Goal: Obtain resource: Download file/media

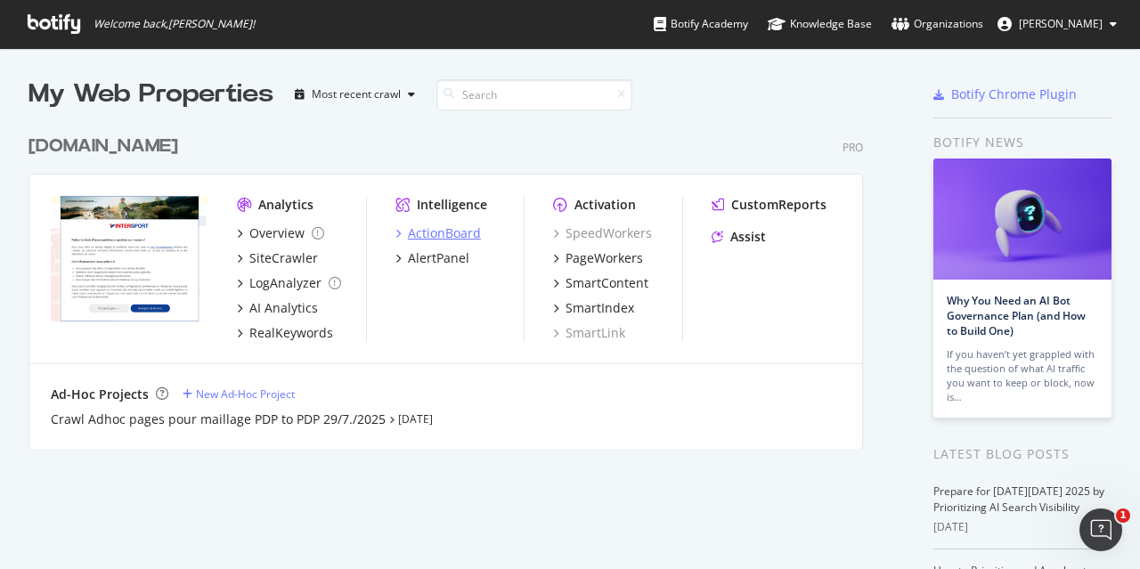
click at [445, 236] on div "ActionBoard" at bounding box center [444, 233] width 73 height 18
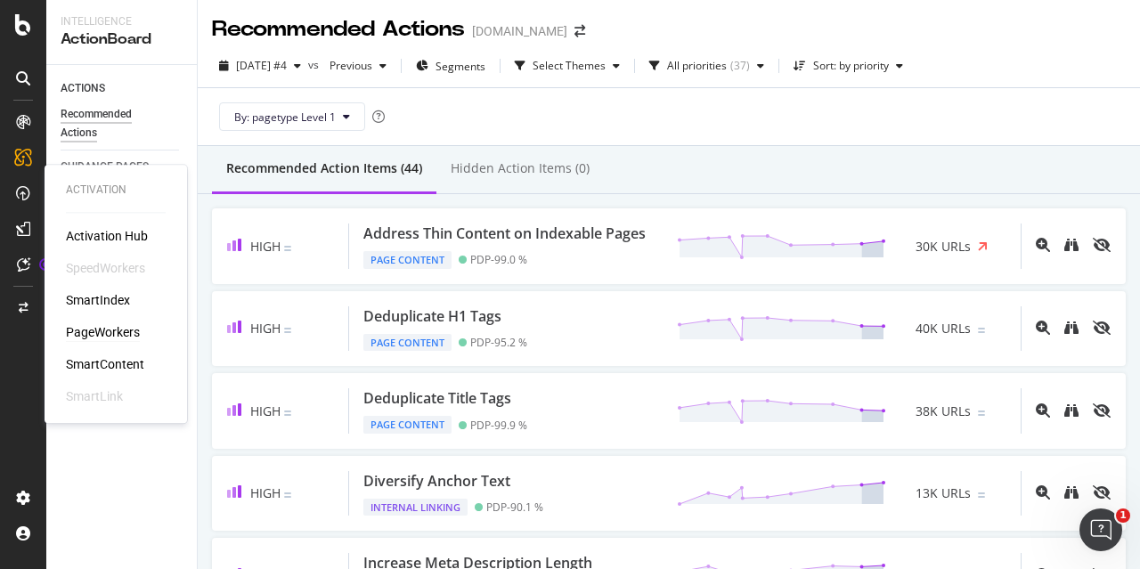
click at [123, 334] on div "PageWorkers" at bounding box center [103, 332] width 74 height 18
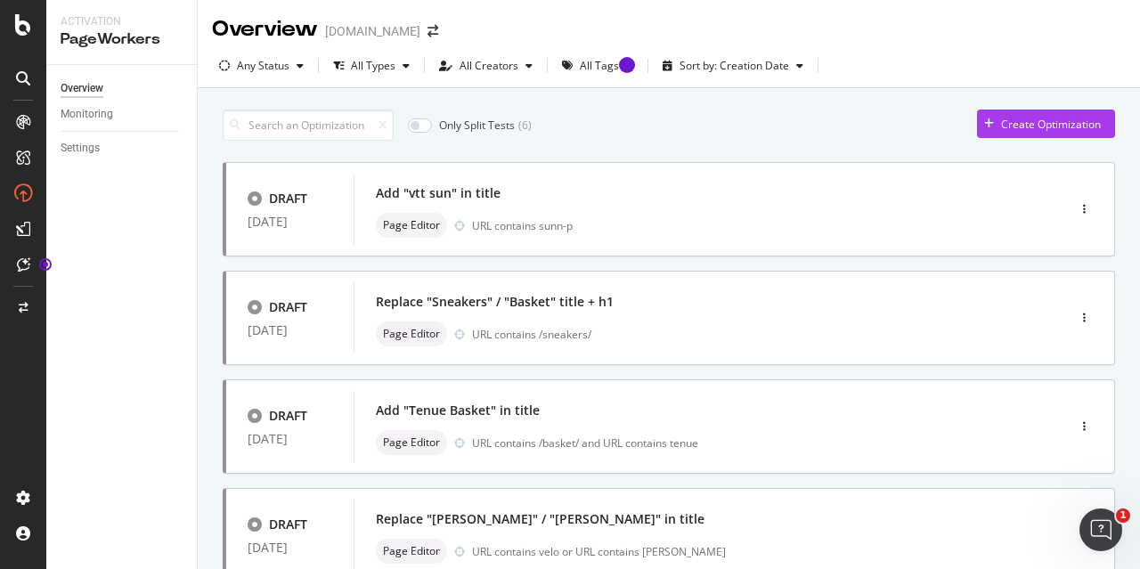
scroll to position [178, 0]
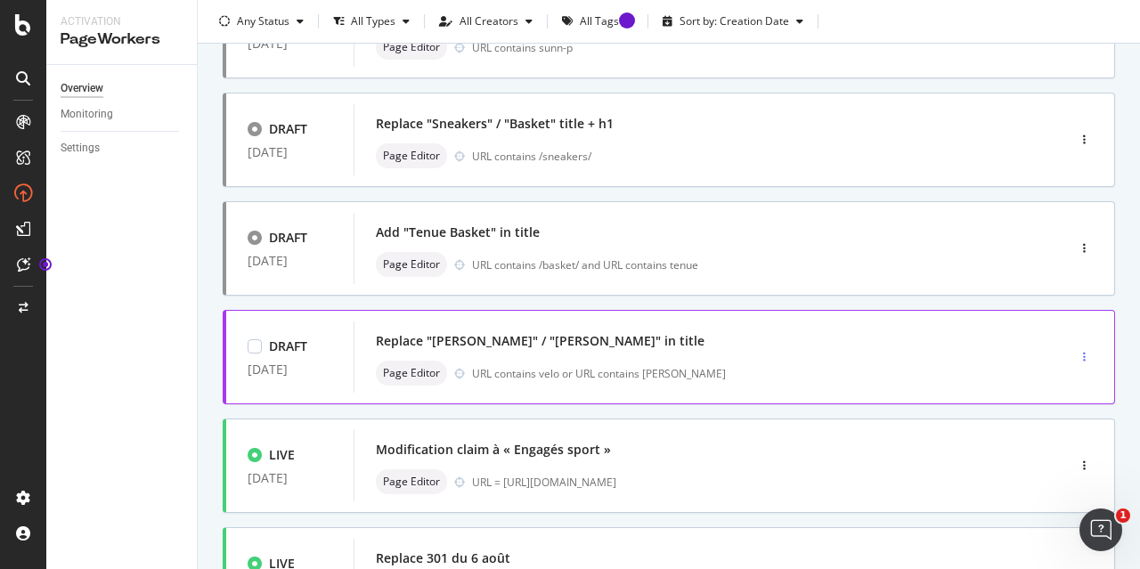
click at [1076, 357] on div "button" at bounding box center [1084, 357] width 17 height 11
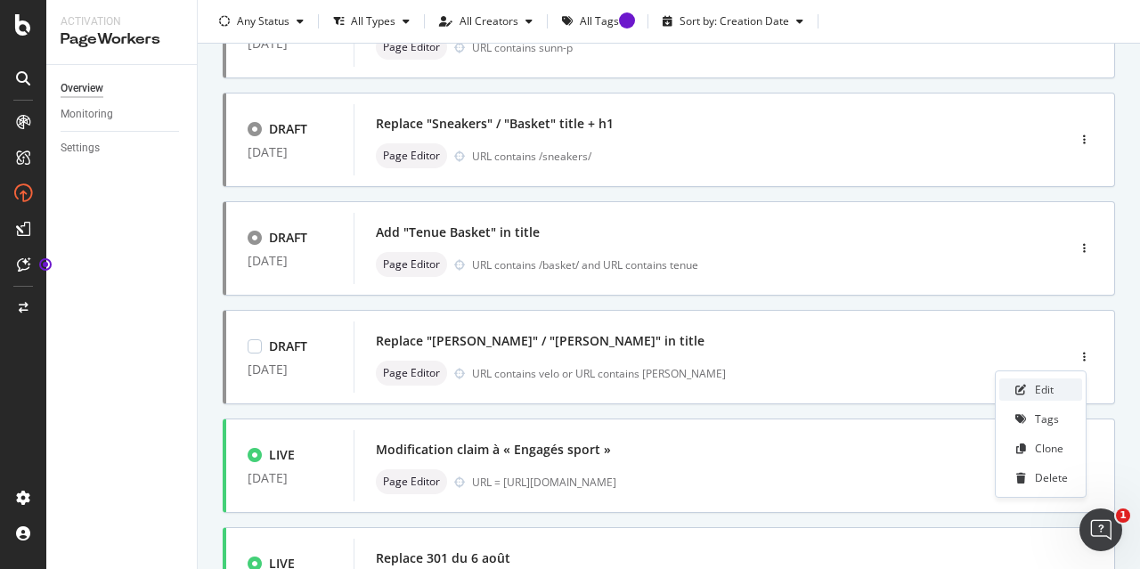
click at [1059, 386] on div "Edit" at bounding box center [1040, 389] width 83 height 22
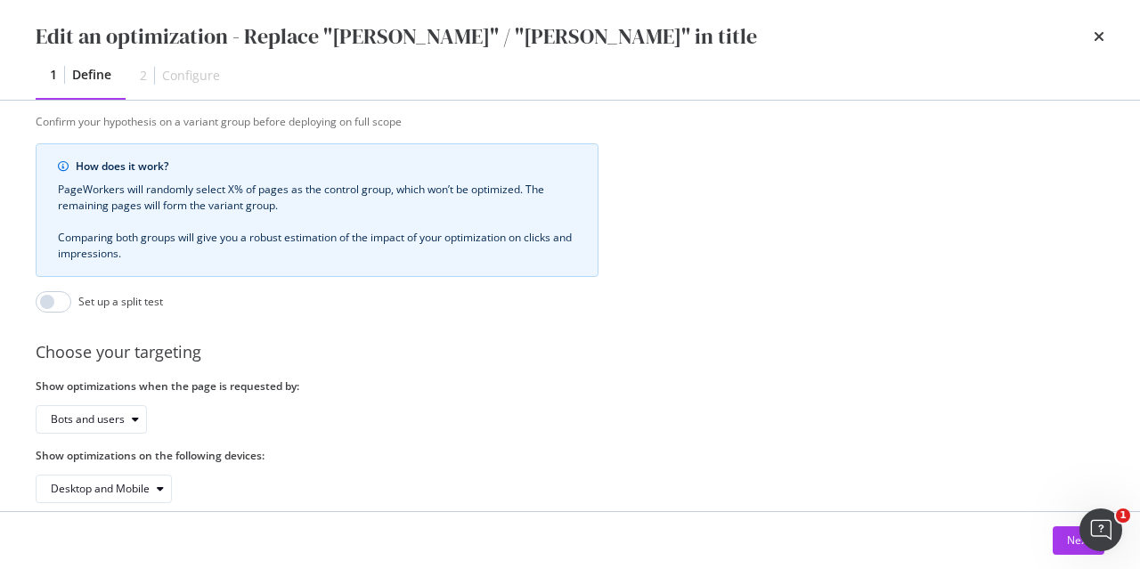
scroll to position [713, 0]
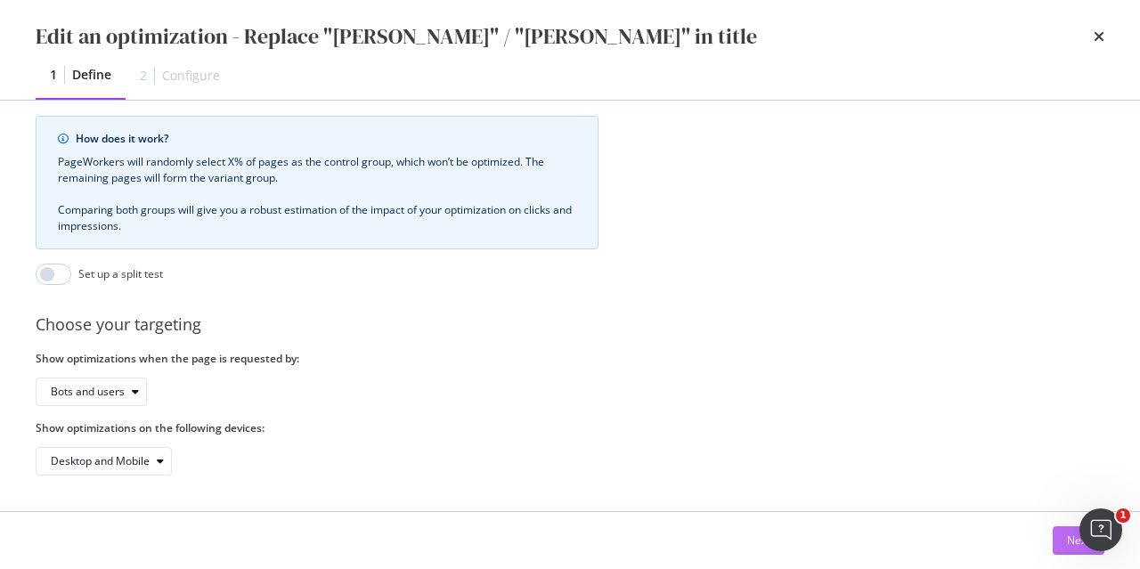
click at [1060, 544] on button "Next" at bounding box center [1079, 540] width 52 height 28
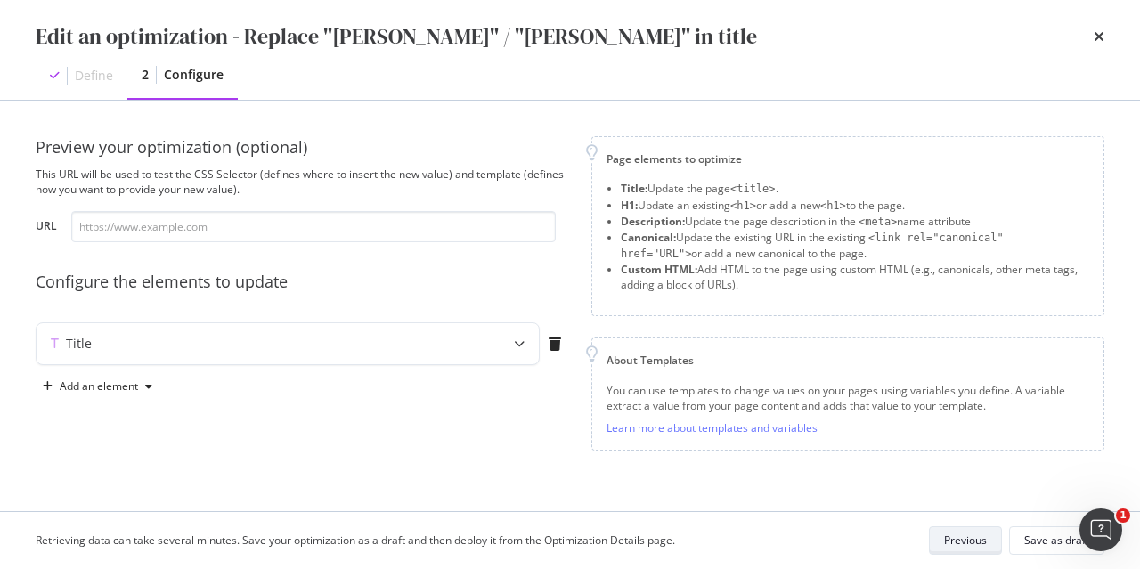
scroll to position [0, 0]
click at [989, 541] on button "Previous" at bounding box center [965, 540] width 73 height 28
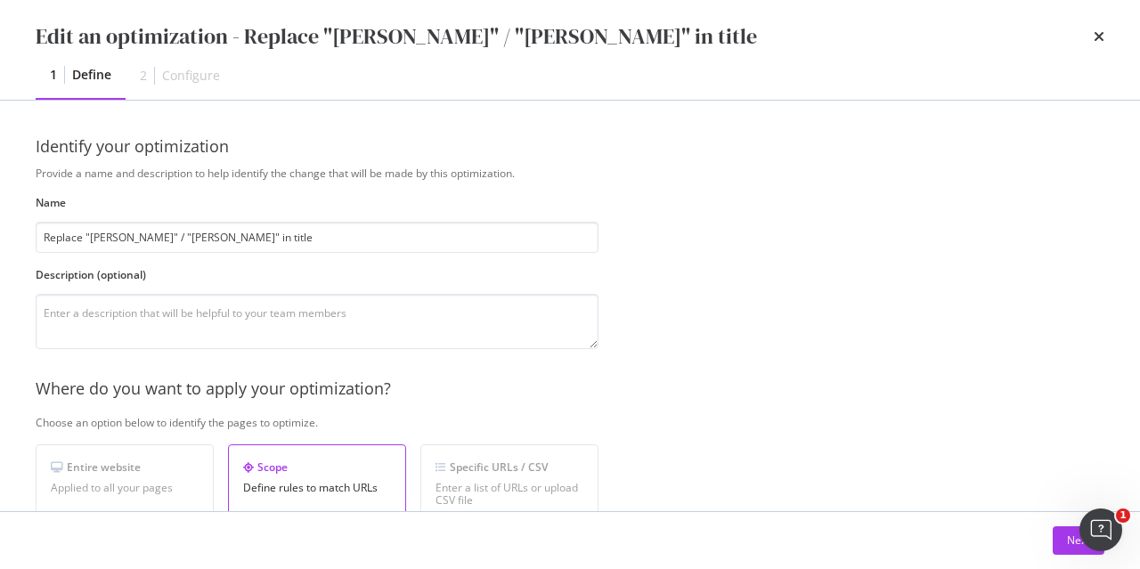
scroll to position [446, 0]
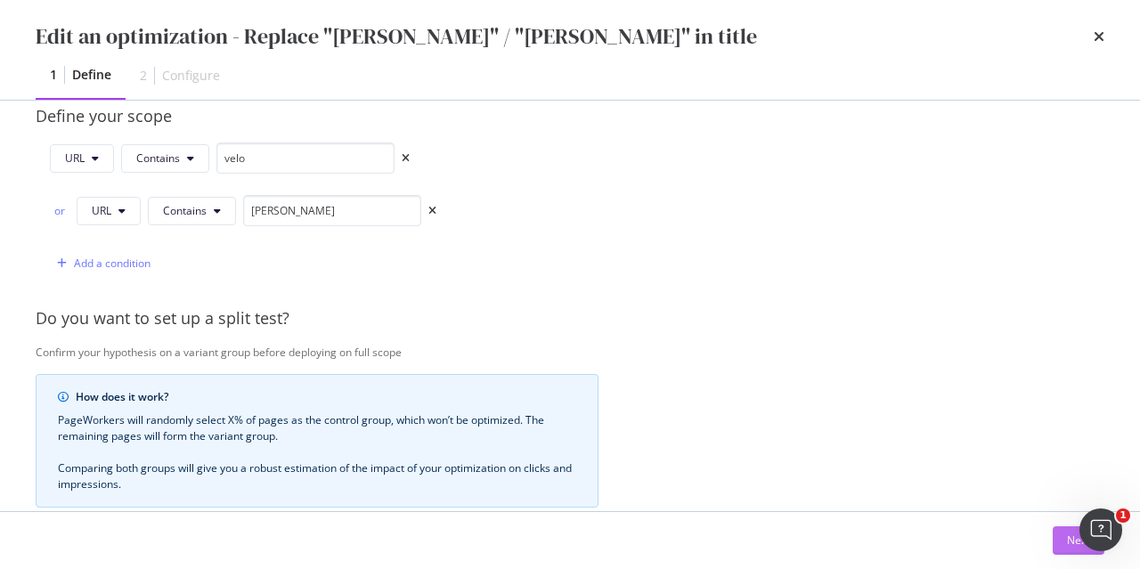
click at [1060, 536] on button "Next" at bounding box center [1079, 540] width 52 height 28
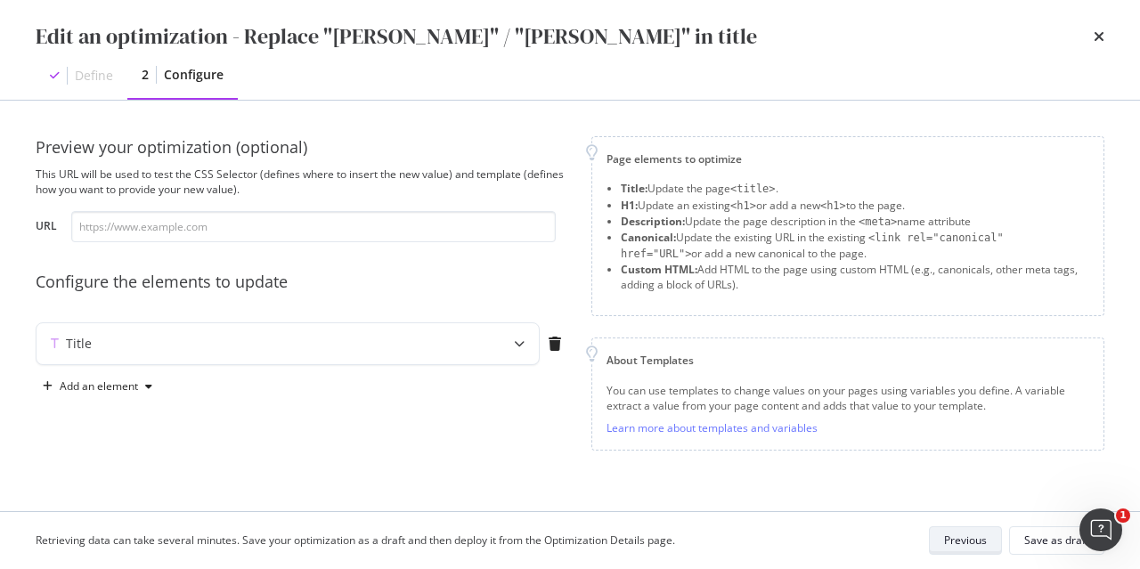
scroll to position [0, 0]
click at [977, 535] on div "Previous" at bounding box center [965, 540] width 43 height 15
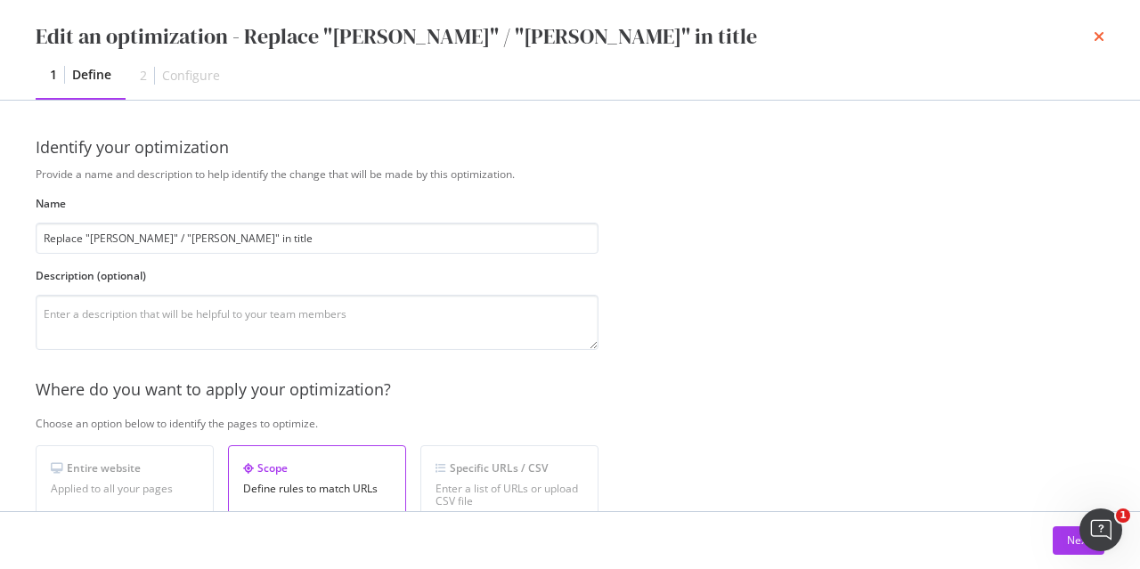
click at [1094, 38] on icon "times" at bounding box center [1099, 36] width 11 height 14
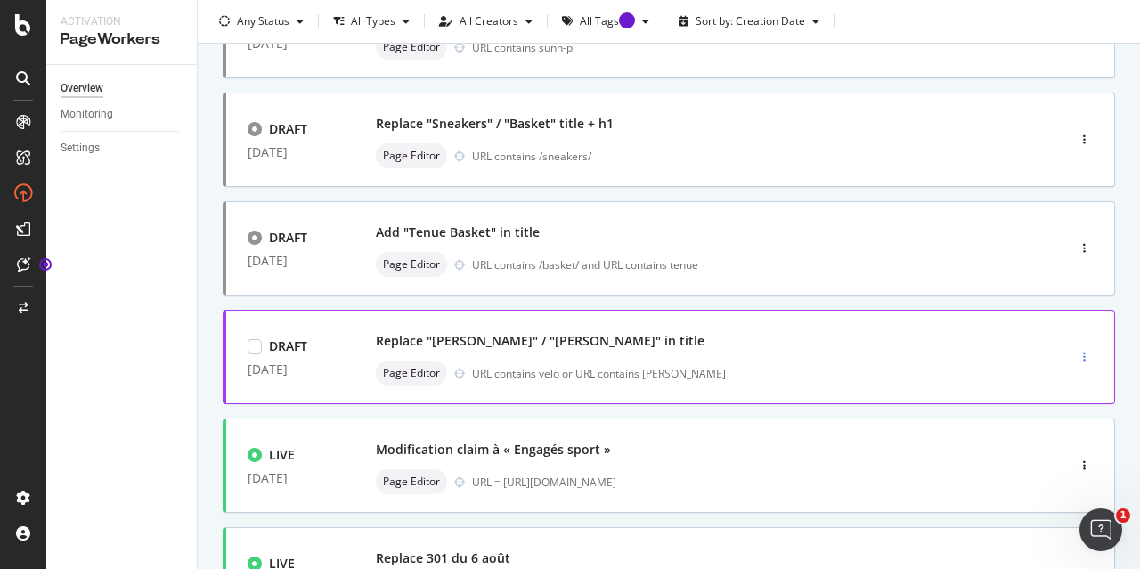
click at [1076, 352] on div "button" at bounding box center [1084, 357] width 17 height 11
click at [533, 332] on div "Replace "[PERSON_NAME]" / "[PERSON_NAME]" in title" at bounding box center [540, 341] width 329 height 18
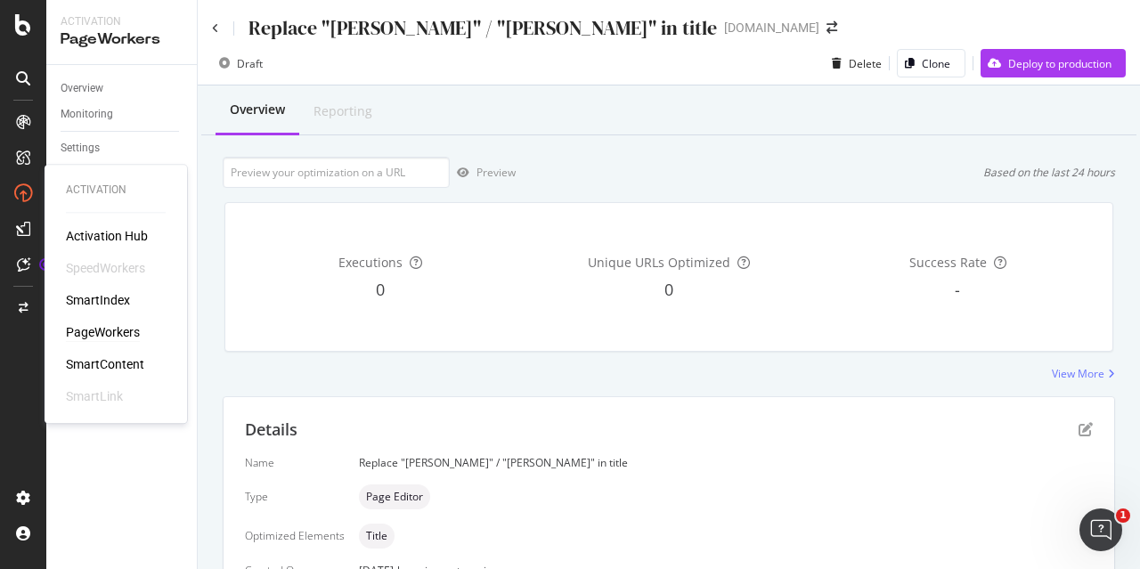
click at [126, 336] on div "PageWorkers" at bounding box center [103, 332] width 74 height 18
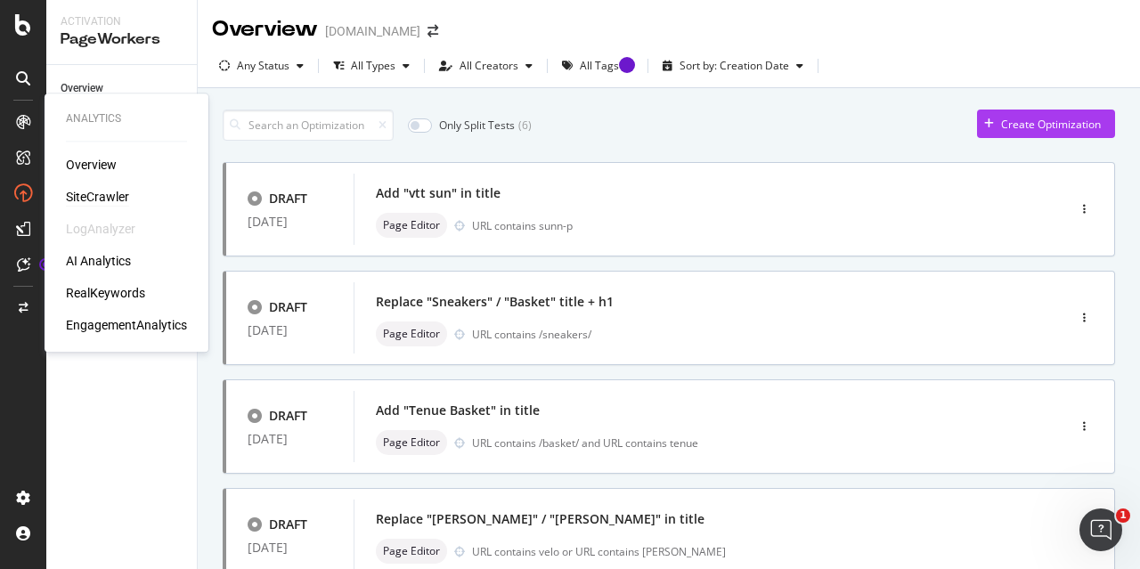
click at [109, 196] on div "SiteCrawler" at bounding box center [97, 197] width 63 height 18
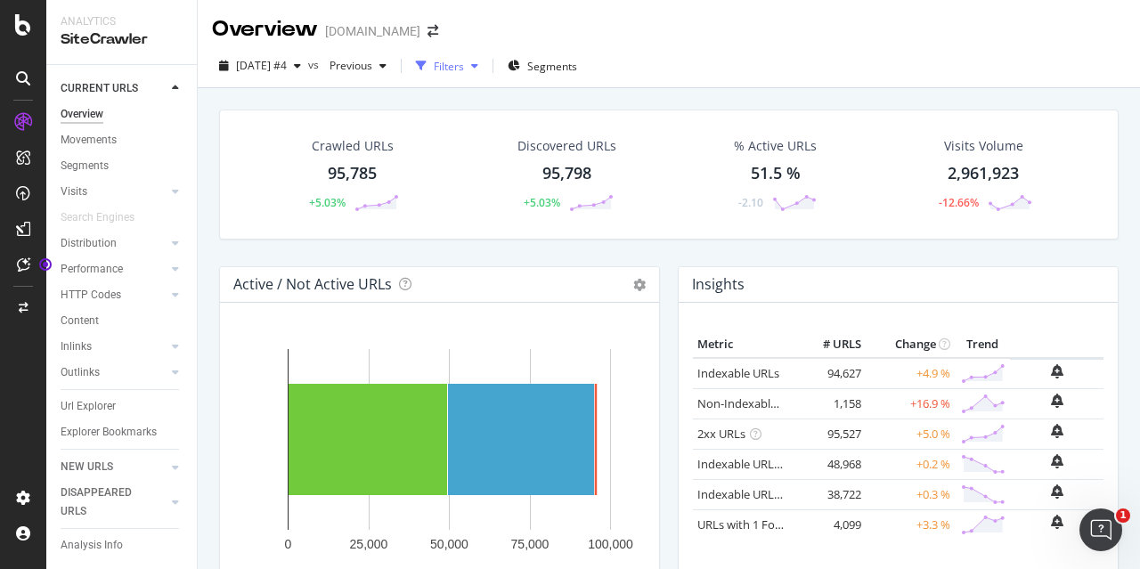
click at [478, 65] on icon "button" at bounding box center [474, 66] width 7 height 11
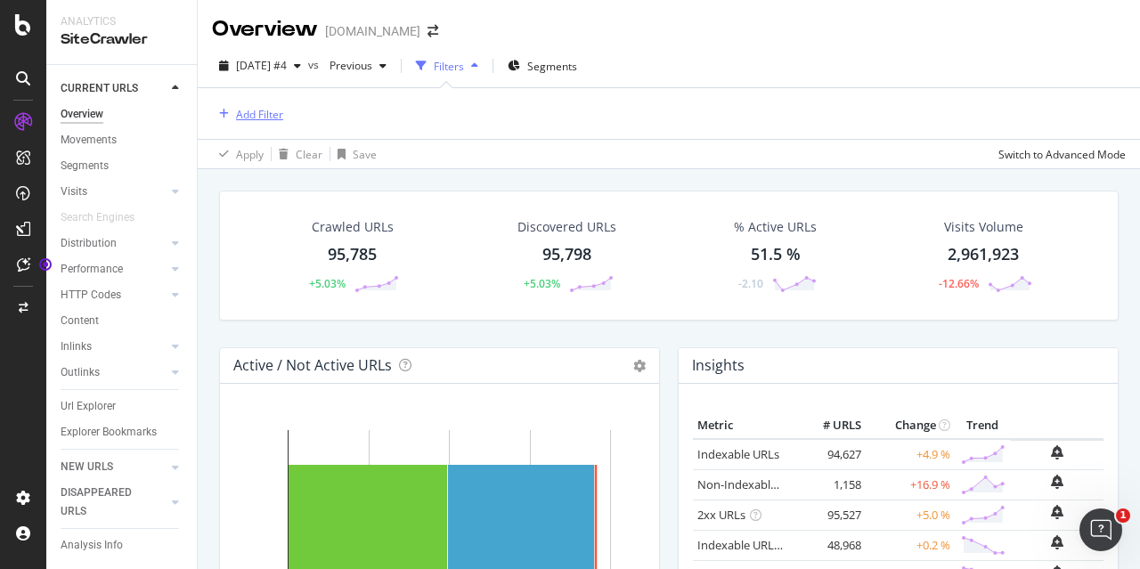
click at [253, 107] on div "Add Filter" at bounding box center [259, 114] width 47 height 15
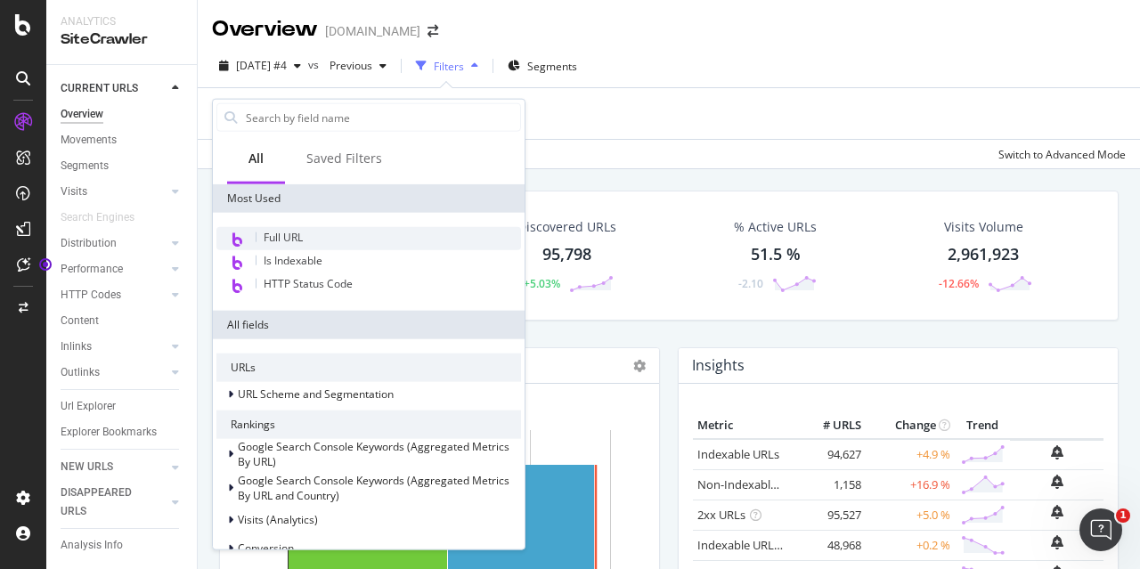
click at [305, 239] on div "Full URL" at bounding box center [368, 238] width 305 height 23
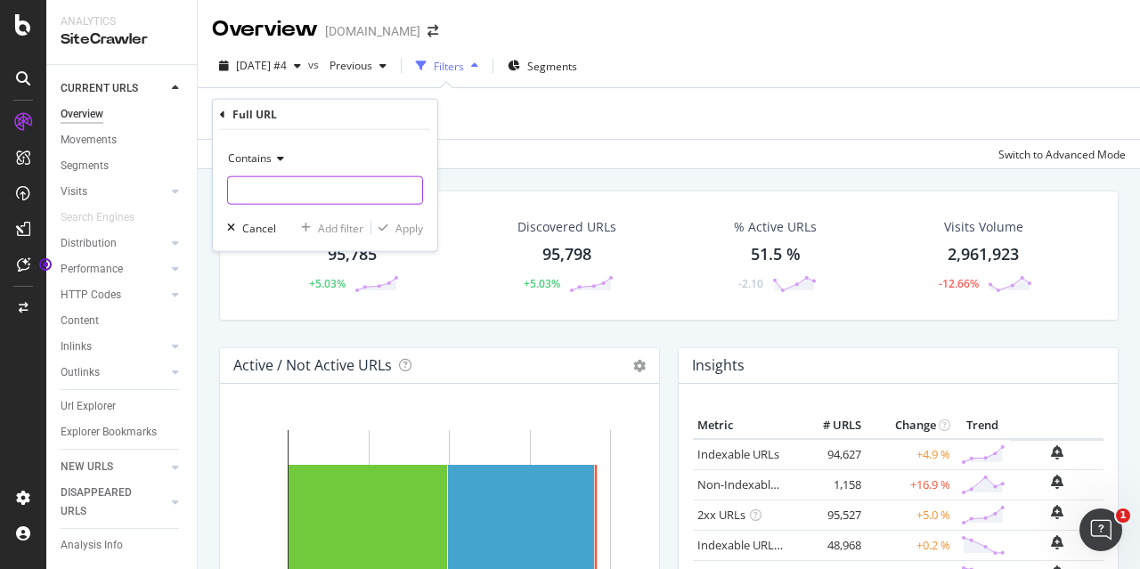
click at [287, 186] on input "text" at bounding box center [325, 190] width 194 height 28
type input "[PERSON_NAME]"
click at [413, 229] on div "Apply" at bounding box center [409, 227] width 28 height 15
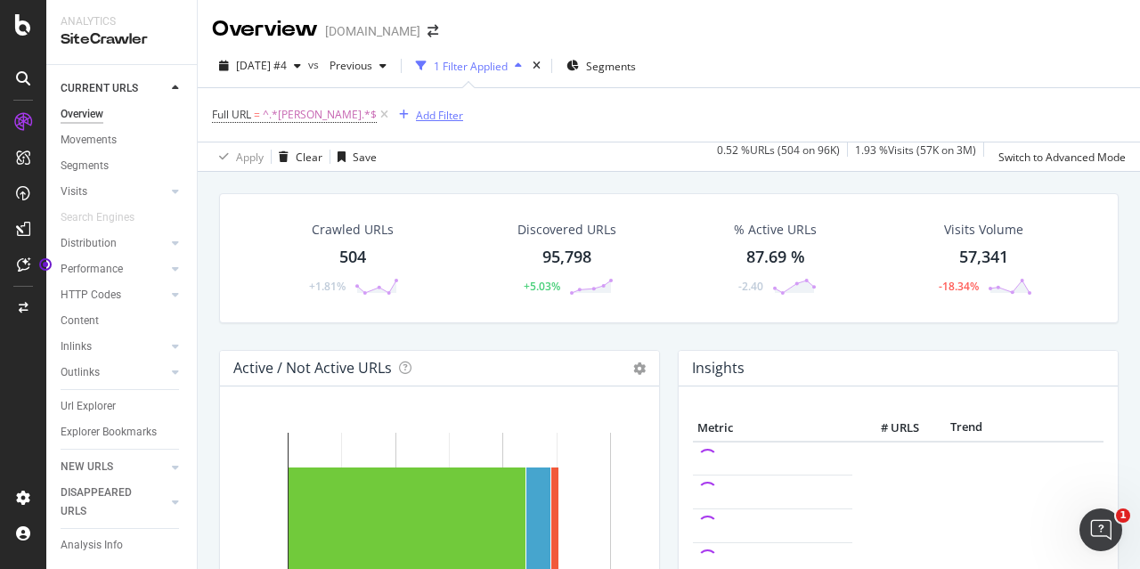
click at [416, 117] on div "Add Filter" at bounding box center [439, 115] width 47 height 15
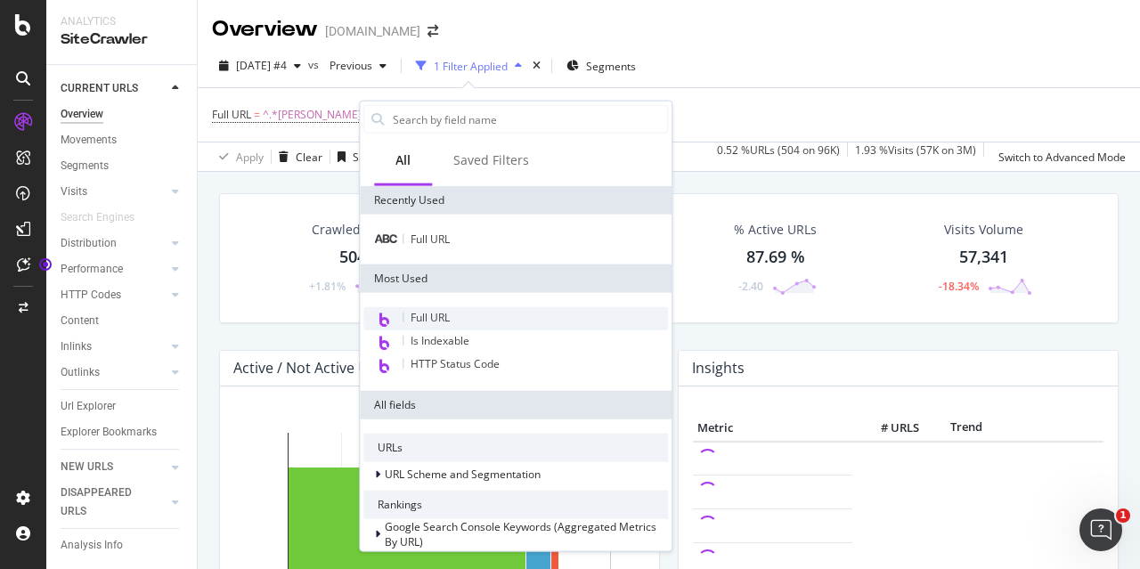
click at [450, 313] on span "Full URL" at bounding box center [430, 317] width 39 height 15
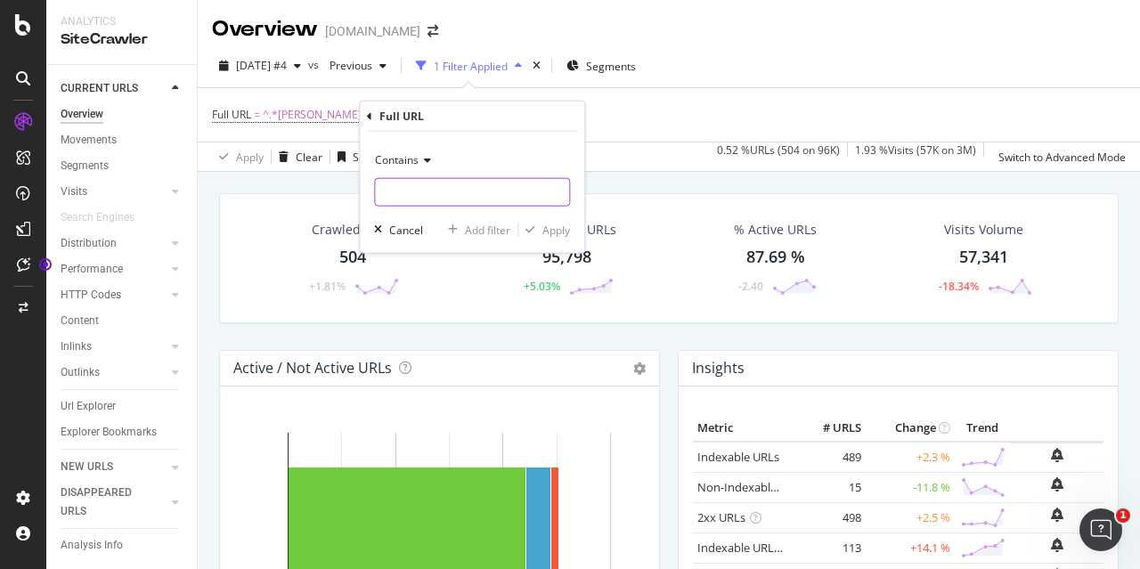
click at [439, 197] on input "text" at bounding box center [472, 192] width 194 height 28
type input "[PERSON_NAME]"
click at [549, 229] on div "Apply" at bounding box center [556, 229] width 28 height 15
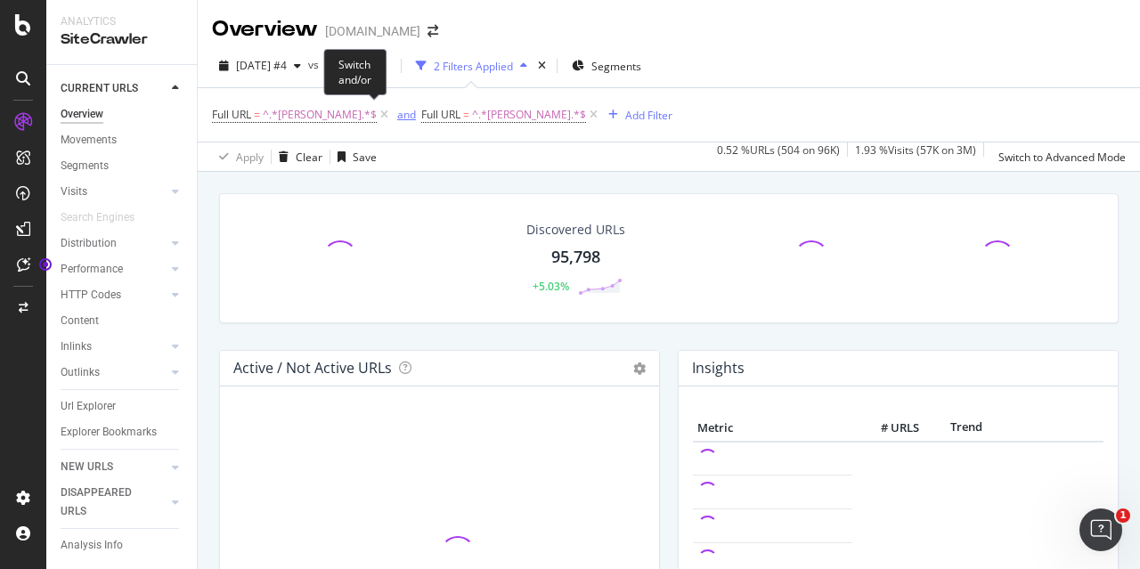
click at [397, 114] on div "and" at bounding box center [406, 114] width 19 height 15
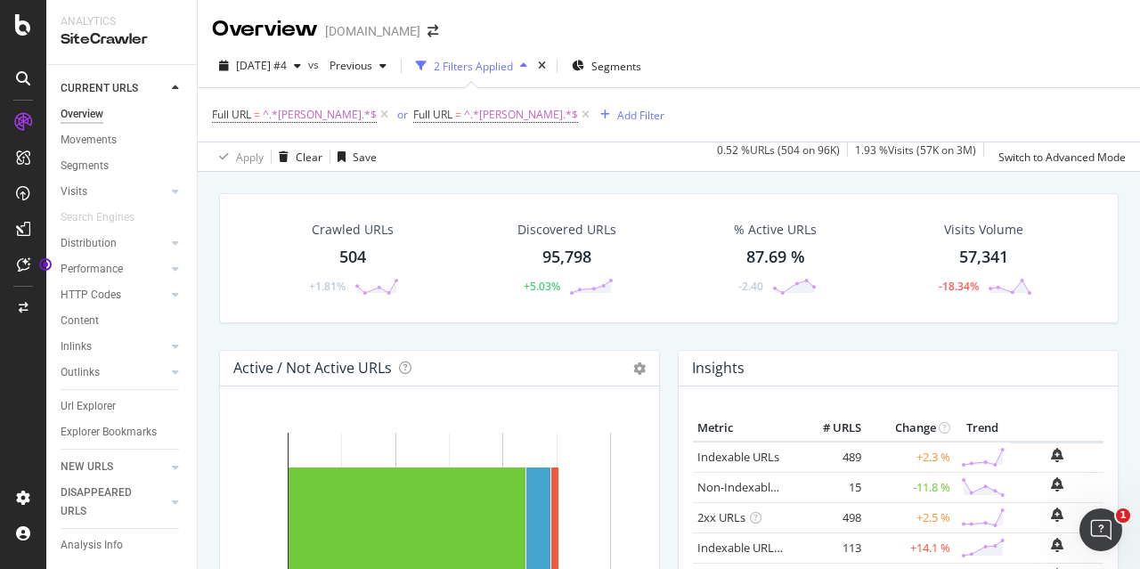
click at [339, 241] on div "Crawled URLs 504 +1.81%" at bounding box center [352, 258] width 129 height 93
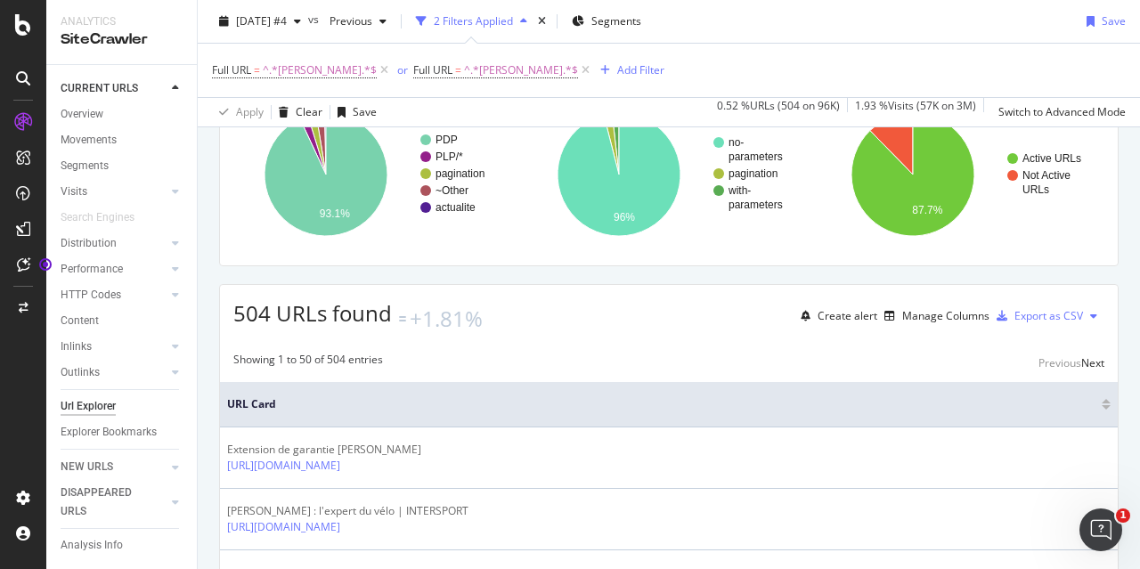
scroll to position [445, 0]
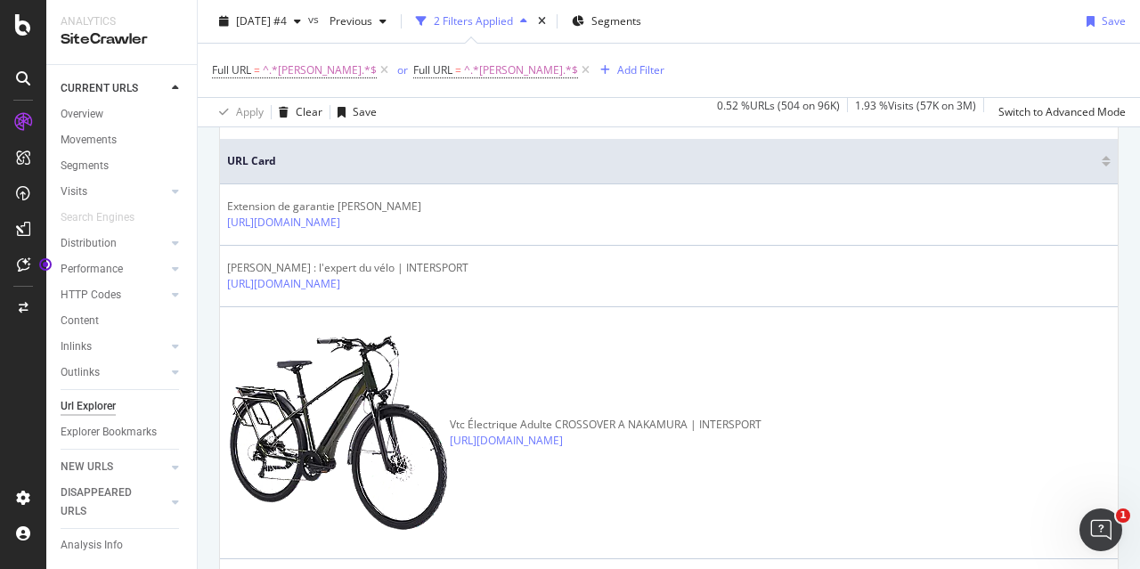
click at [939, 80] on div "Manage Columns" at bounding box center [945, 72] width 87 height 15
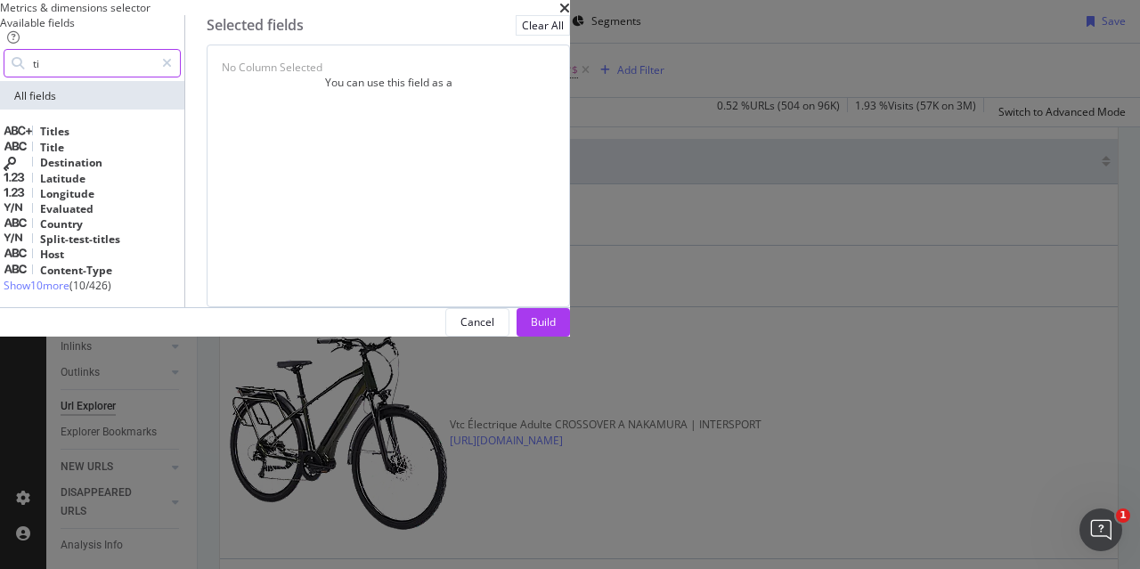
scroll to position [14, 0]
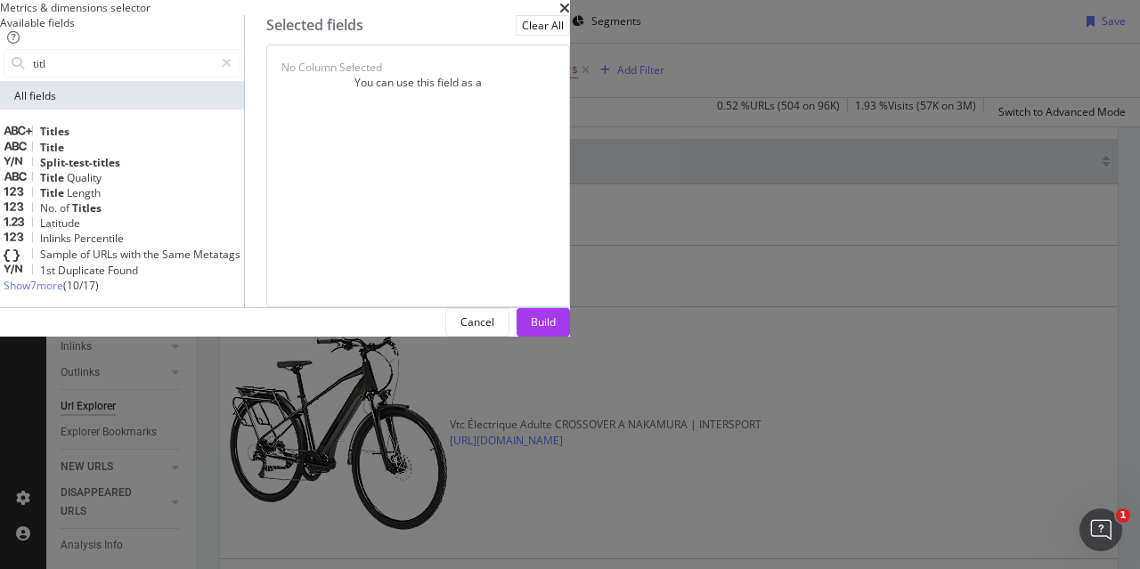
click at [240, 155] on div "Title" at bounding box center [122, 147] width 237 height 15
click at [214, 77] on input "titl" at bounding box center [122, 63] width 183 height 27
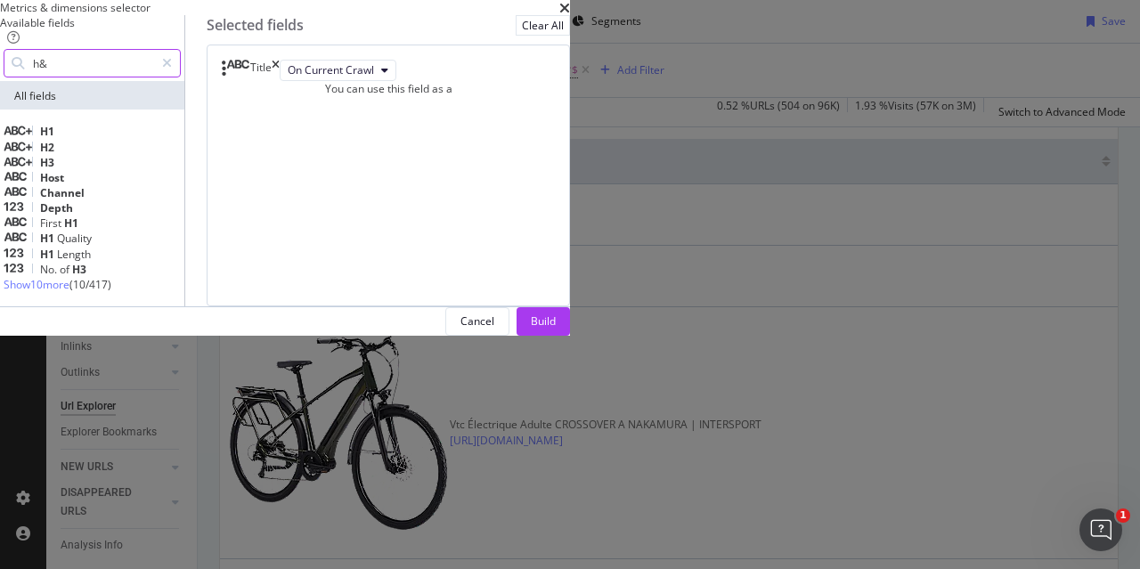
scroll to position [0, 0]
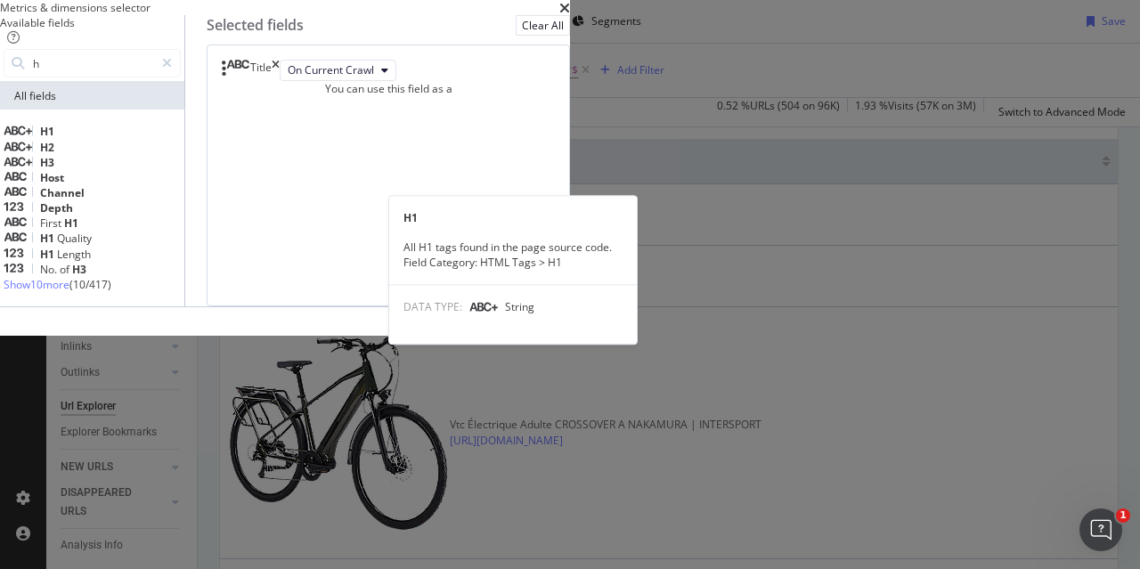
click at [181, 139] on div "H1" at bounding box center [92, 131] width 177 height 15
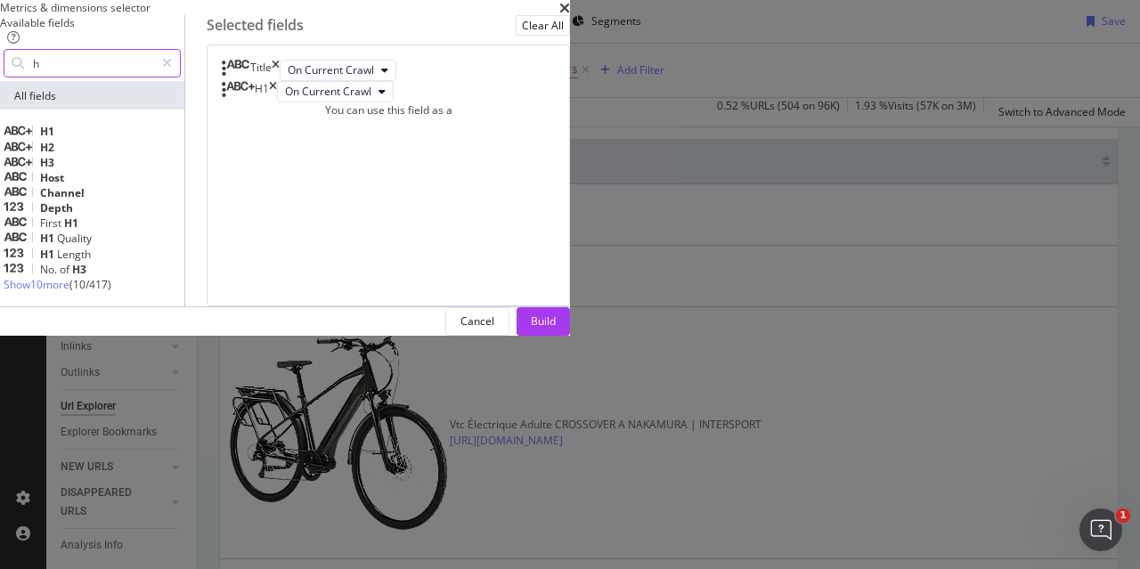
click at [154, 77] on input "h" at bounding box center [92, 63] width 123 height 27
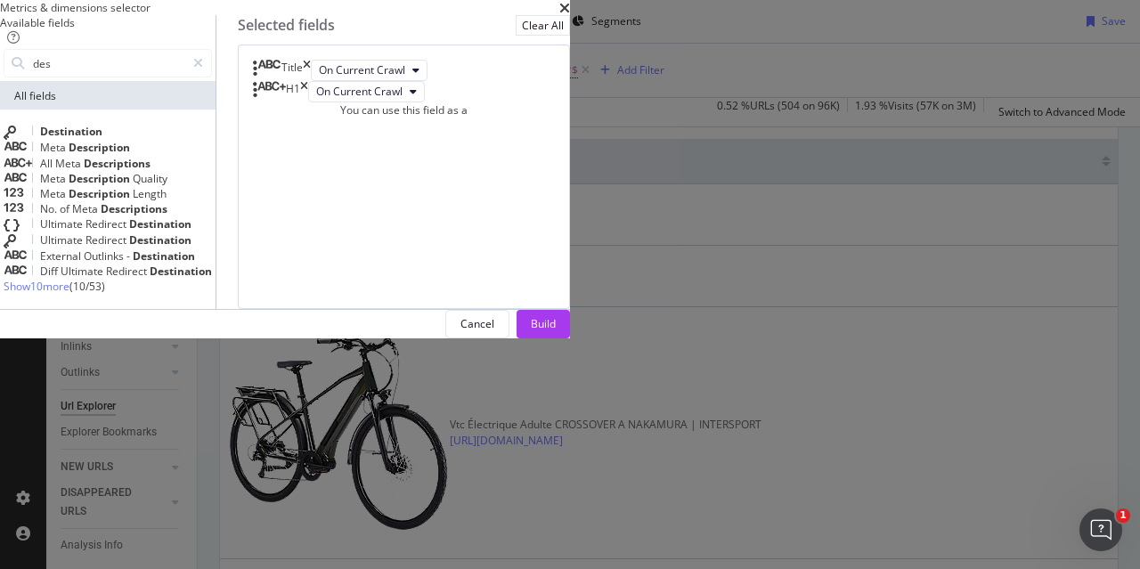
click at [212, 155] on div "Meta Description" at bounding box center [108, 147] width 208 height 15
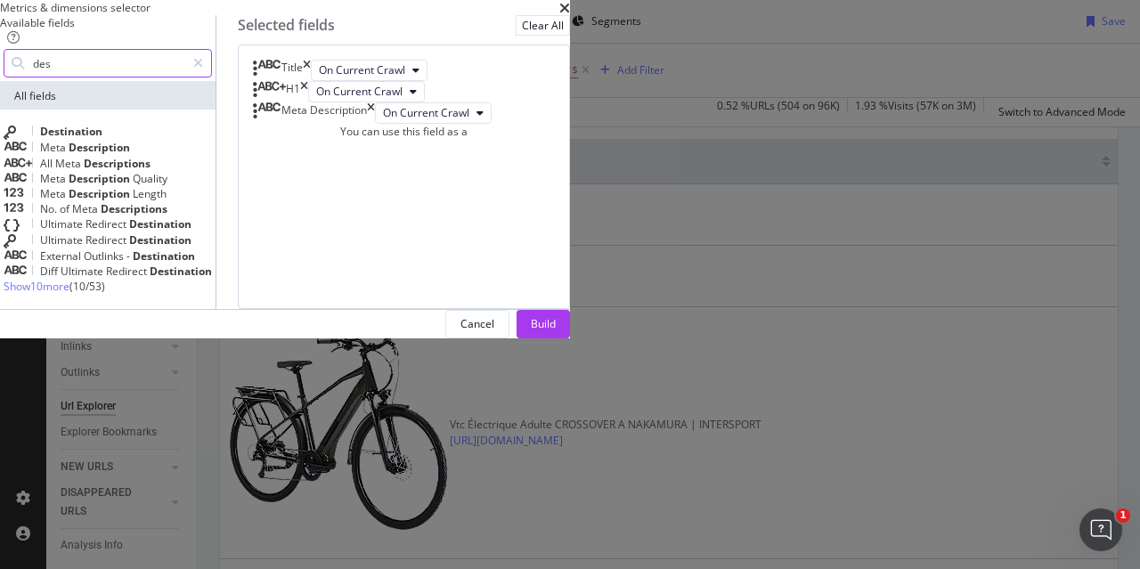
click at [185, 77] on input "des" at bounding box center [108, 63] width 154 height 27
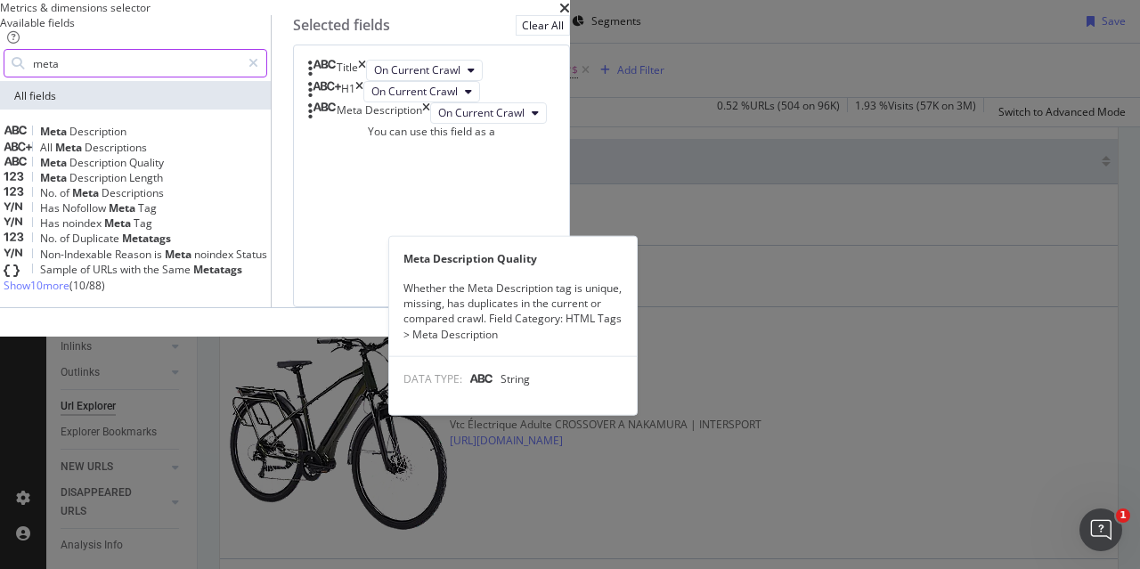
scroll to position [14, 0]
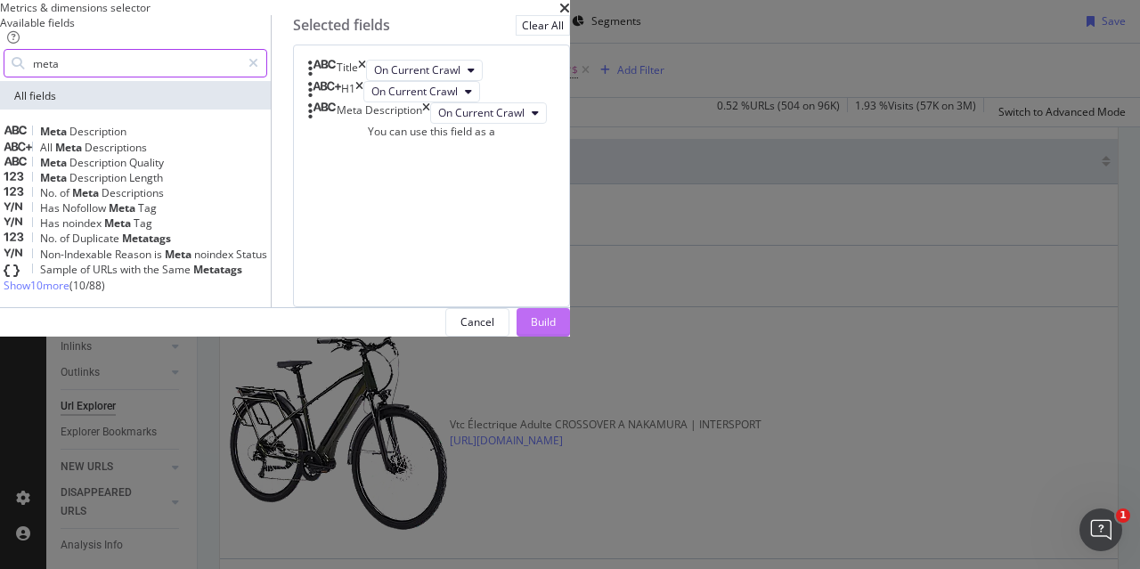
type input "meta"
click at [556, 329] on div "Build" at bounding box center [543, 321] width 25 height 15
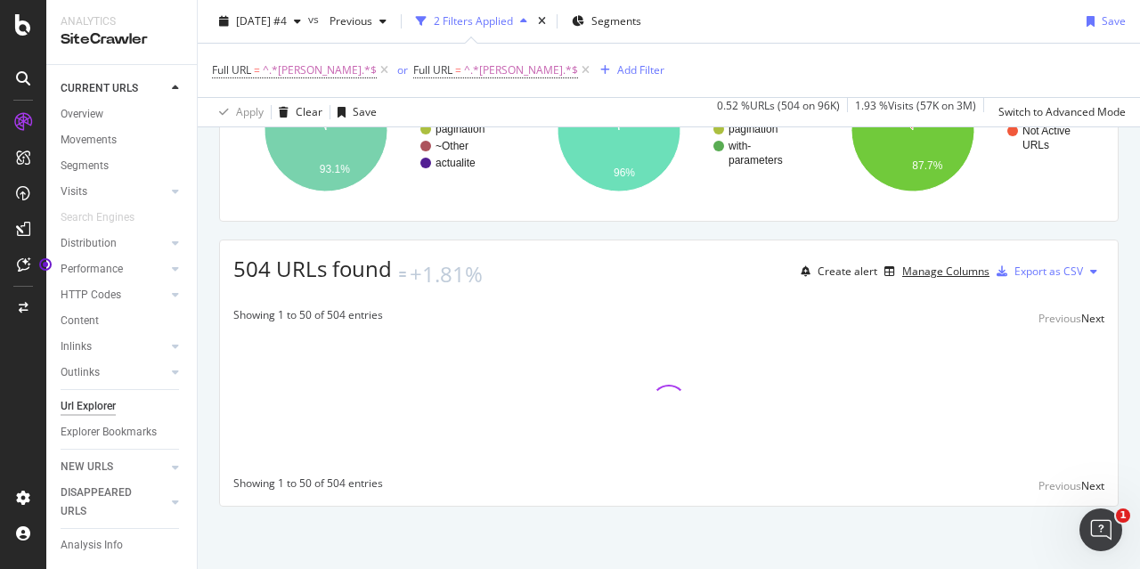
scroll to position [333, 0]
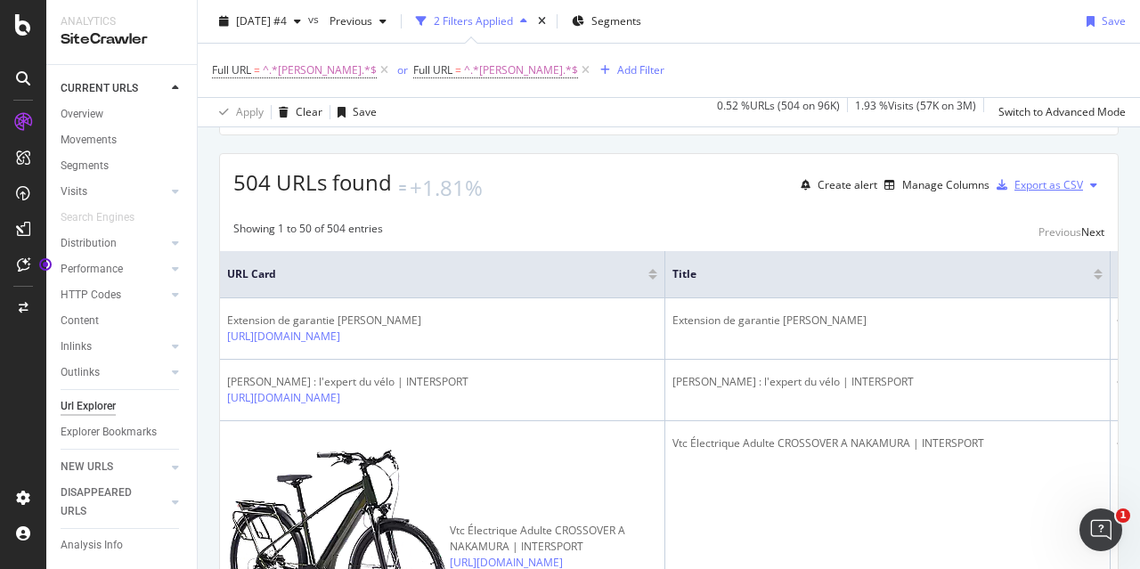
click at [1044, 192] on div "Export as CSV" at bounding box center [1048, 184] width 69 height 15
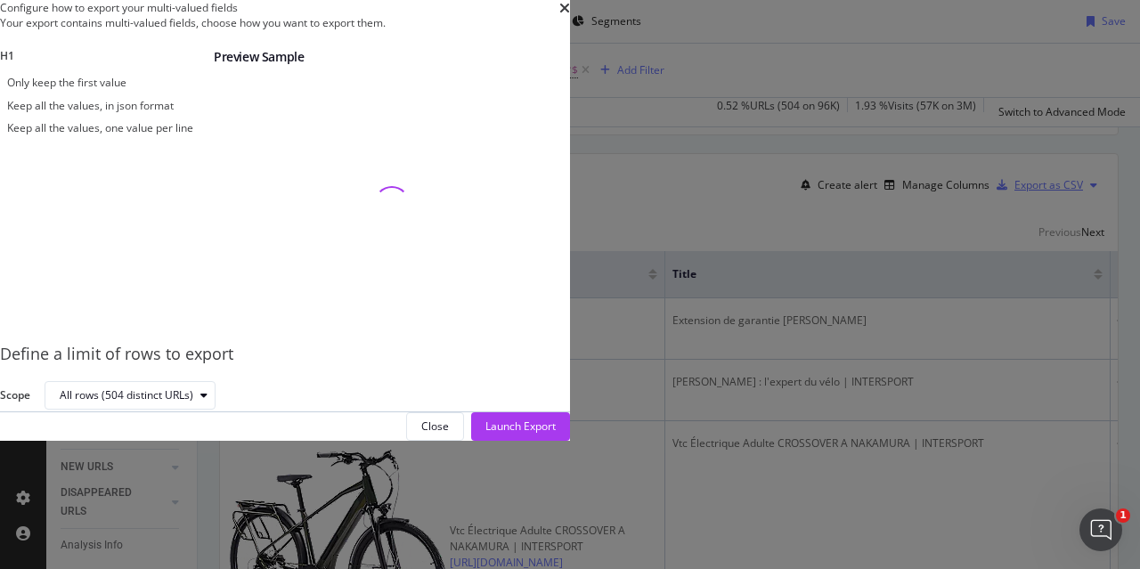
scroll to position [27, 0]
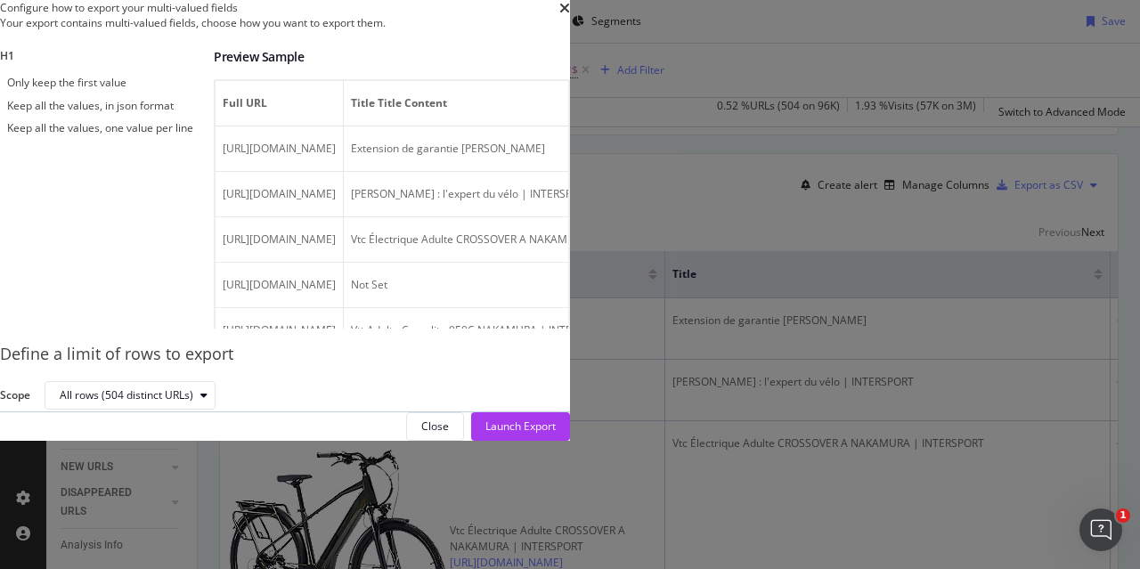
click at [193, 135] on div "Keep all the values, one value per line" at bounding box center [100, 127] width 186 height 15
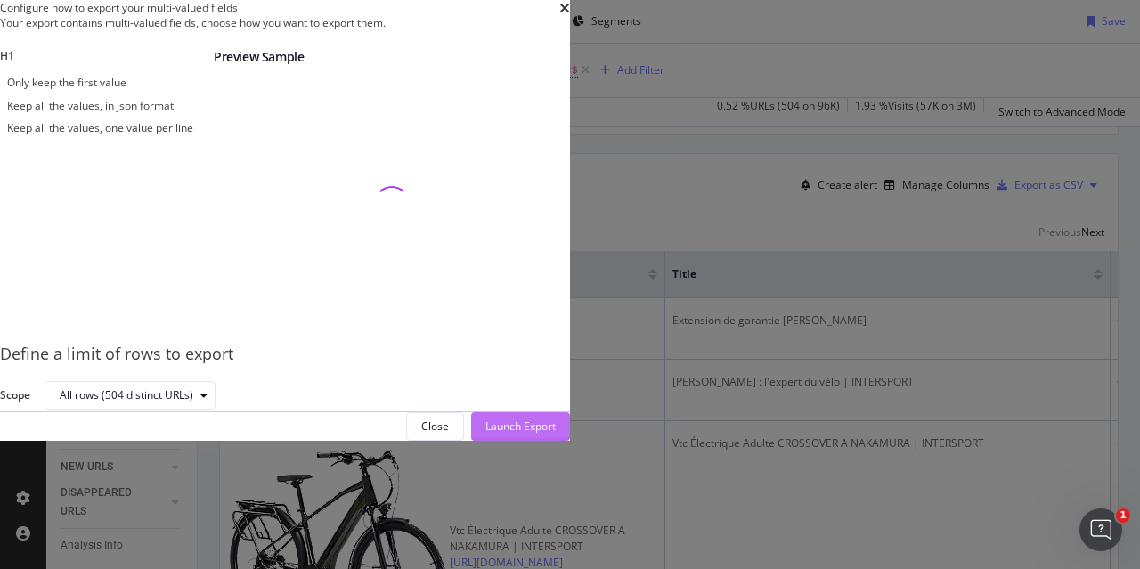
click at [556, 434] on div "Launch Export" at bounding box center [520, 426] width 70 height 15
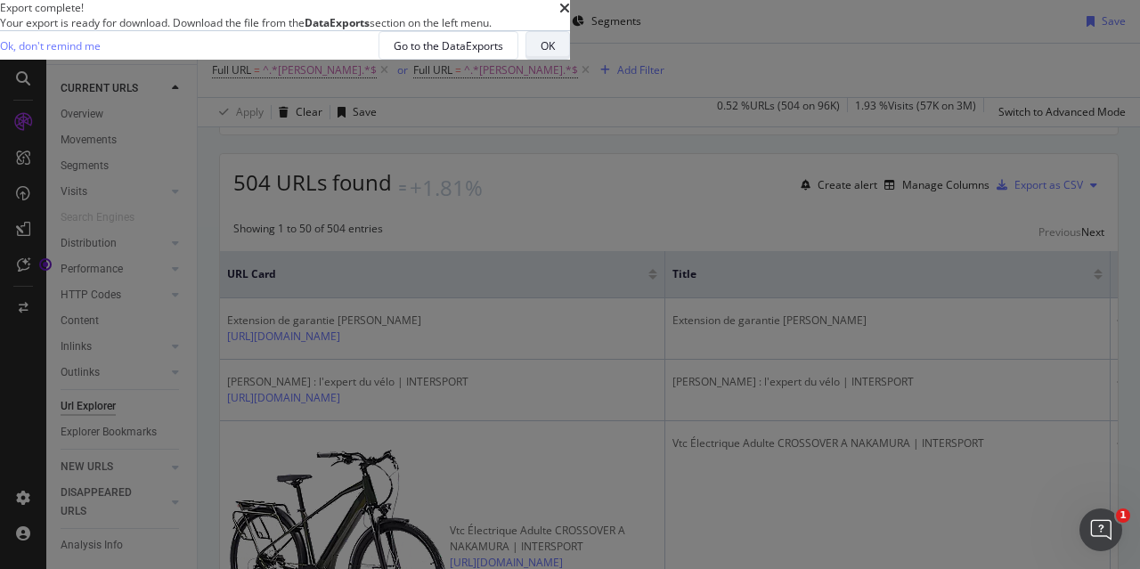
click at [555, 53] on div "OK" at bounding box center [548, 45] width 14 height 15
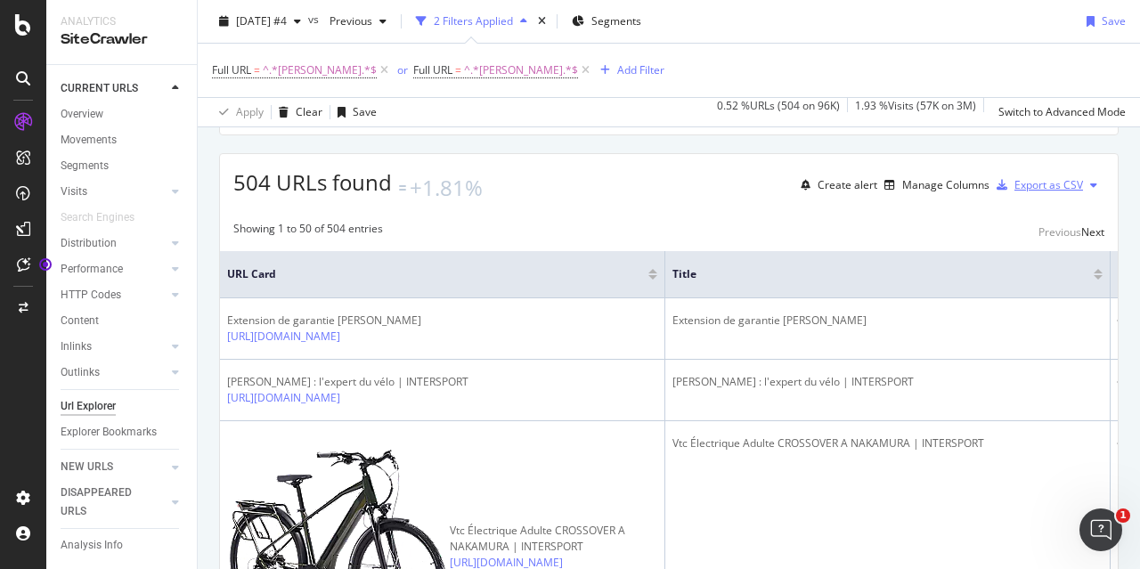
scroll to position [155, 0]
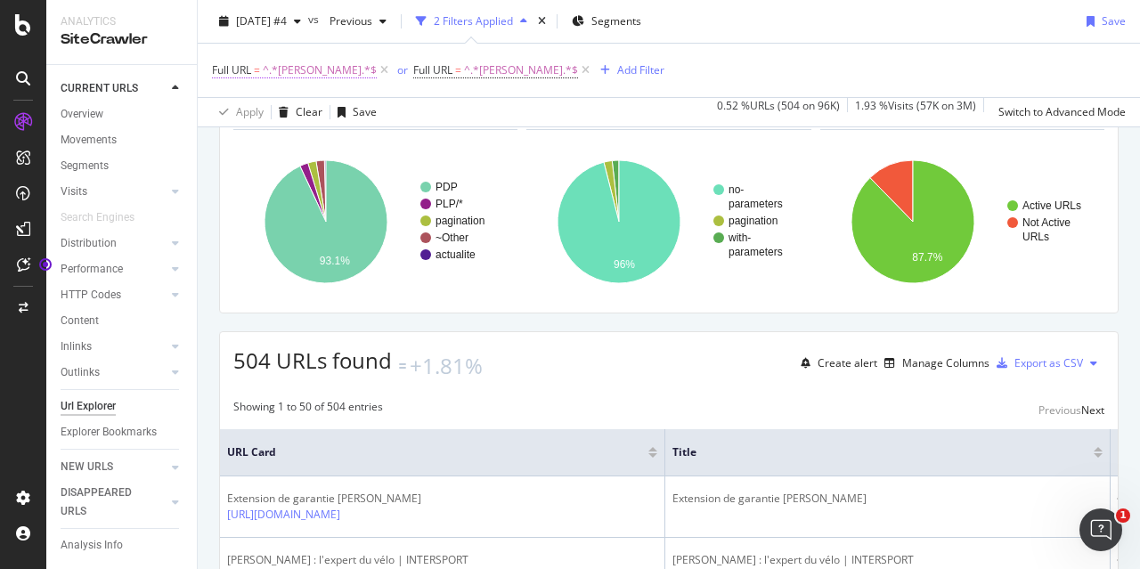
click at [315, 72] on span "^.*[PERSON_NAME].*$" at bounding box center [320, 70] width 114 height 25
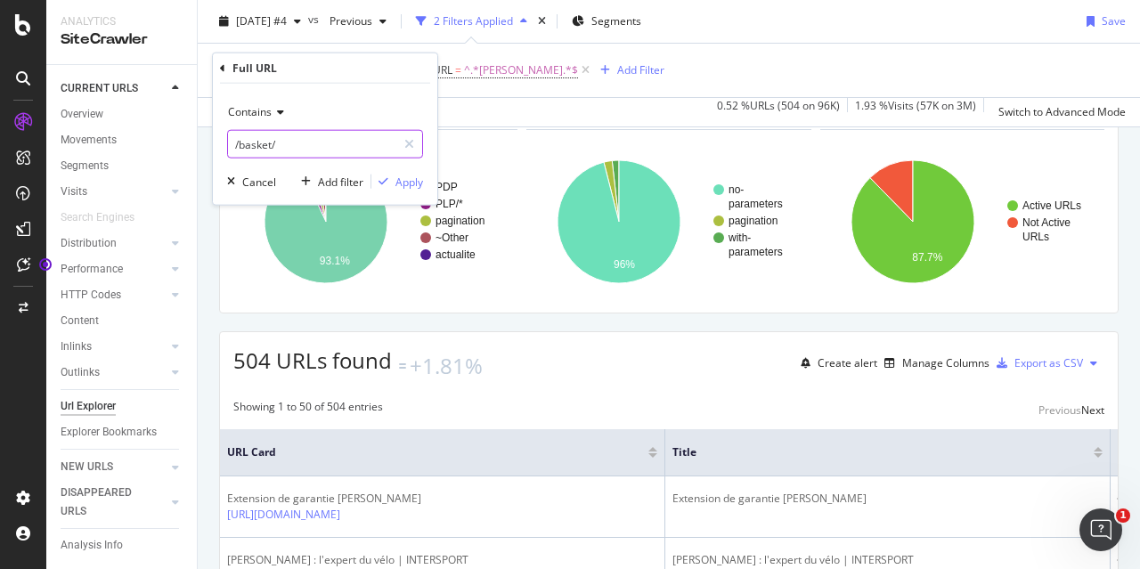
type input "/basket/"
click at [402, 171] on div "Contains /basket/ Cancel Add filter Apply" at bounding box center [325, 144] width 224 height 121
click at [403, 174] on div "Apply" at bounding box center [409, 181] width 28 height 15
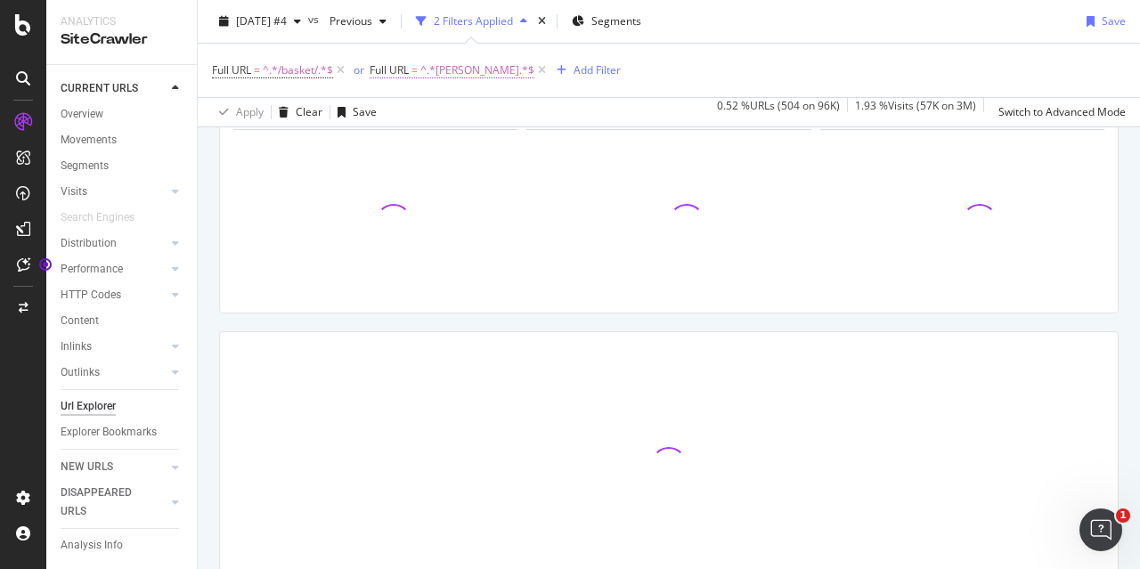
click at [481, 72] on span "^.*[PERSON_NAME].*$" at bounding box center [477, 70] width 114 height 25
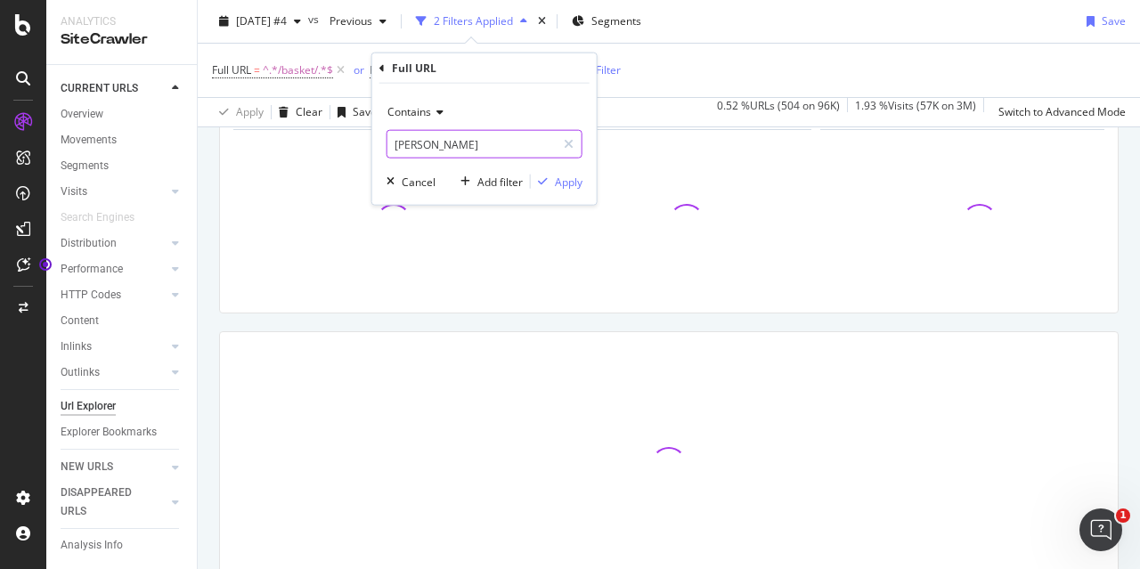
click at [472, 138] on input "[PERSON_NAME]" at bounding box center [471, 144] width 168 height 28
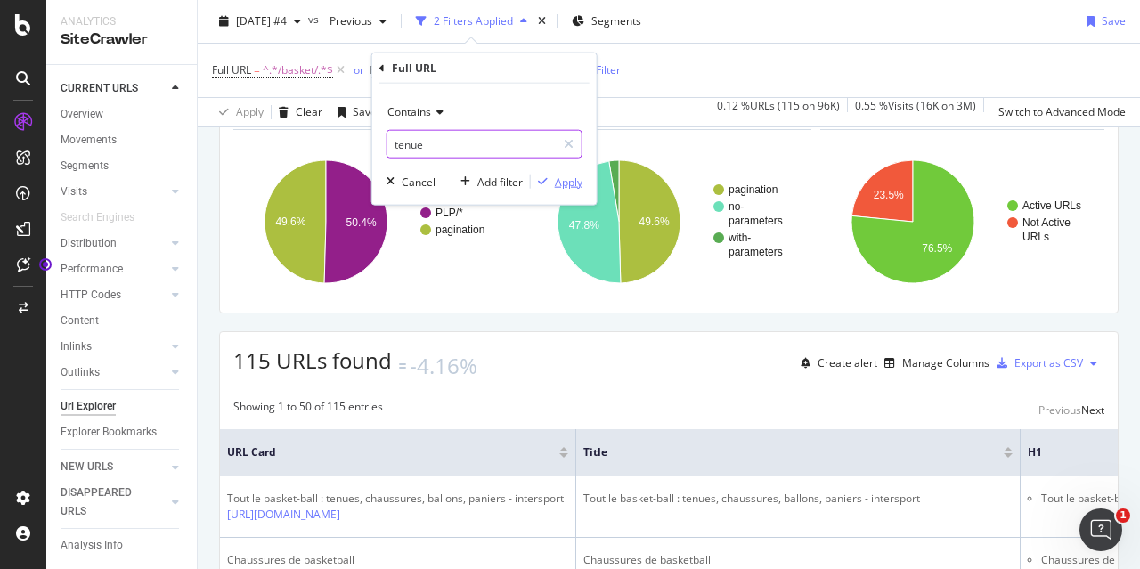
type input "tenue"
click at [571, 179] on div "Apply" at bounding box center [569, 181] width 28 height 15
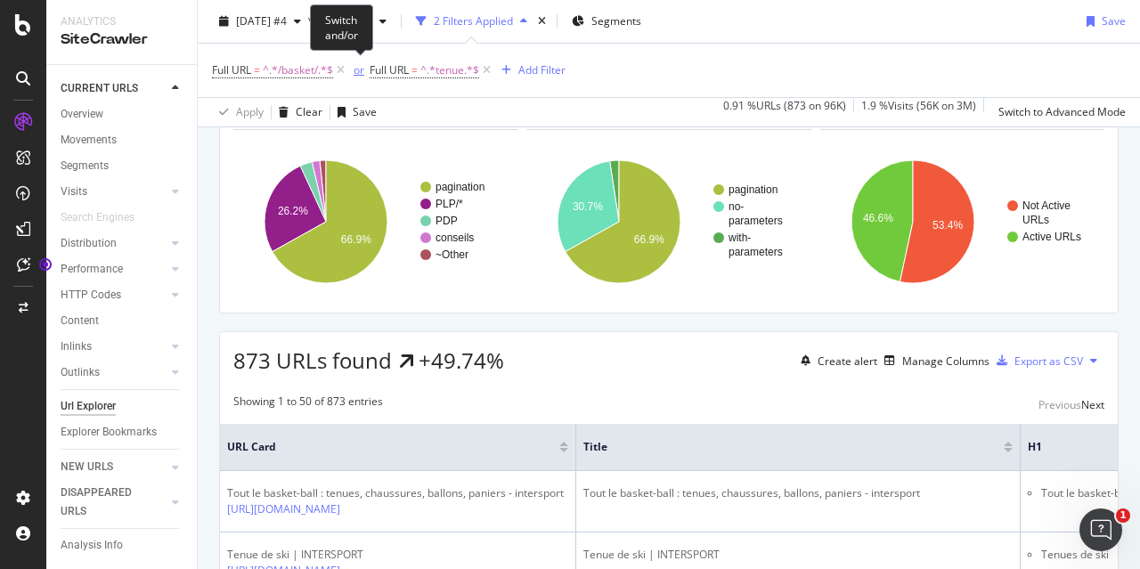
click at [360, 77] on div "or" at bounding box center [359, 69] width 11 height 15
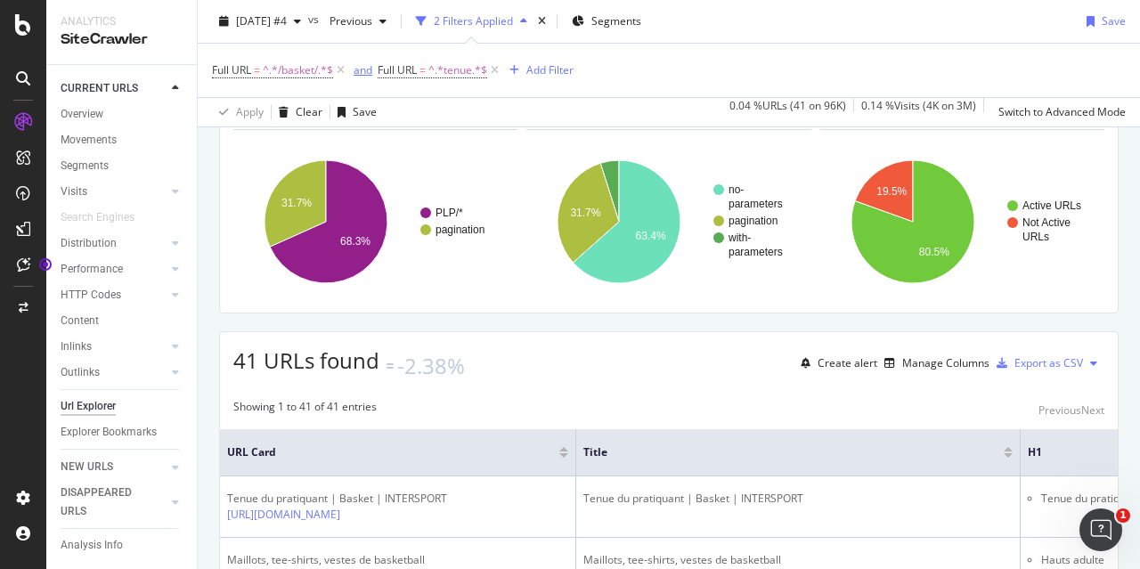
scroll to position [422, 0]
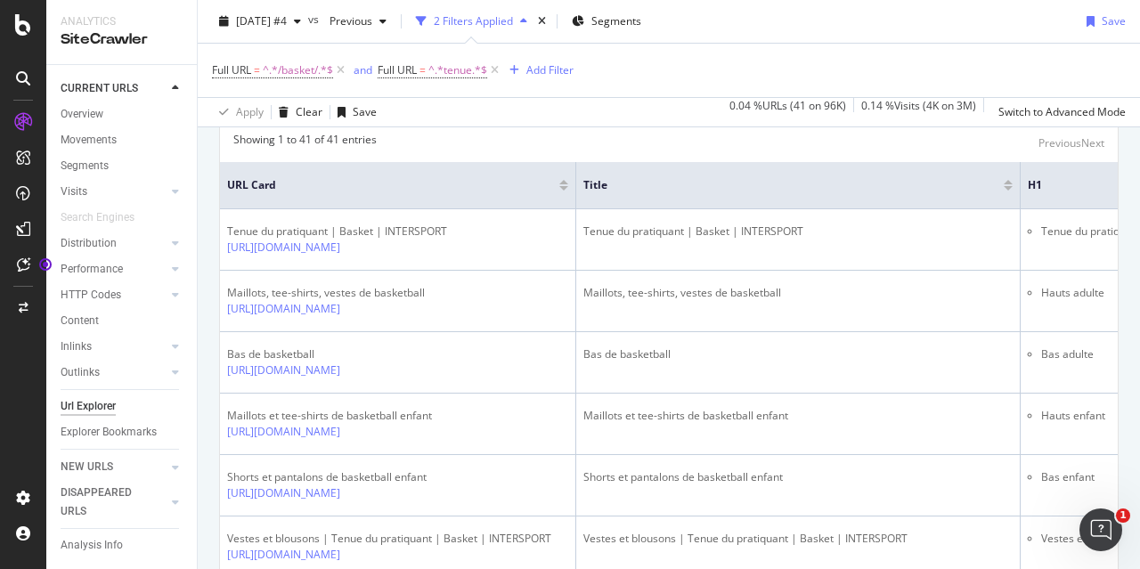
click at [1015, 103] on div "Export as CSV" at bounding box center [1048, 95] width 69 height 15
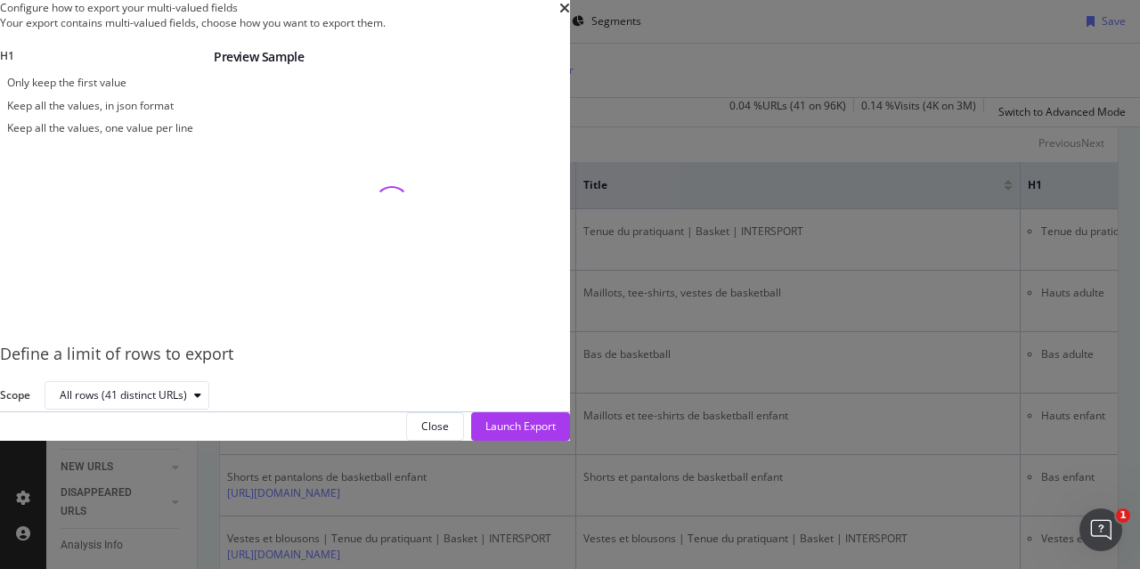
scroll to position [27, 0]
click at [193, 135] on div "Keep all the values, one value per line" at bounding box center [100, 127] width 186 height 15
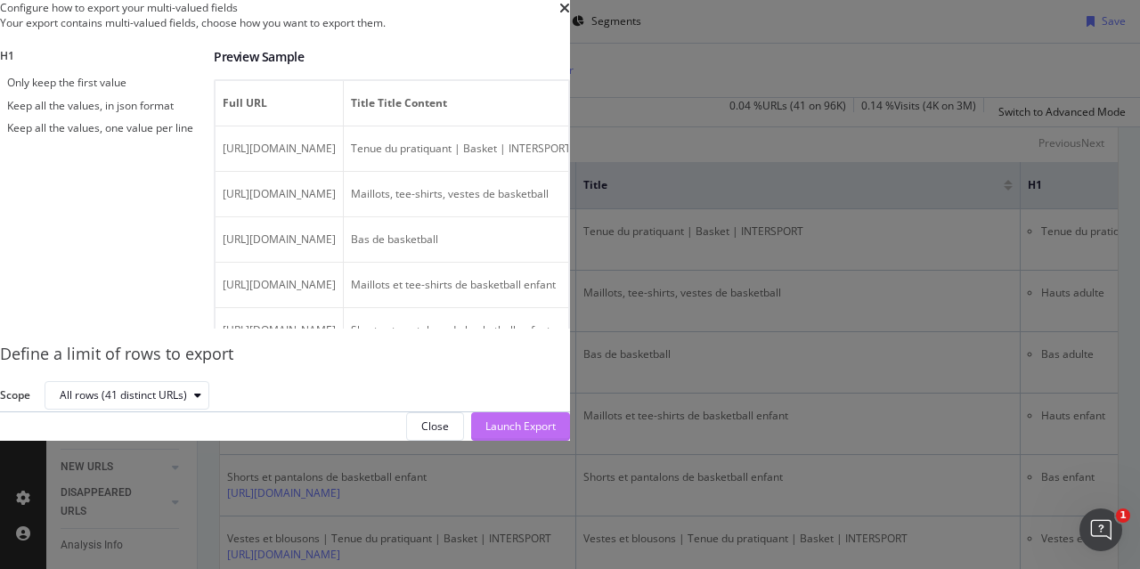
click at [556, 434] on div "Launch Export" at bounding box center [520, 426] width 70 height 15
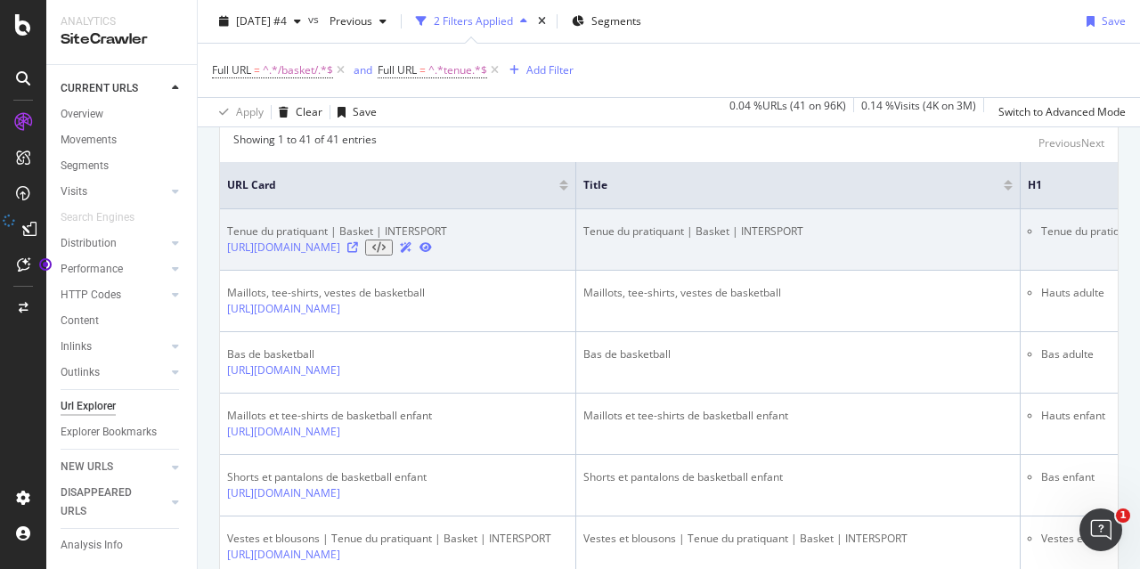
scroll to position [155, 0]
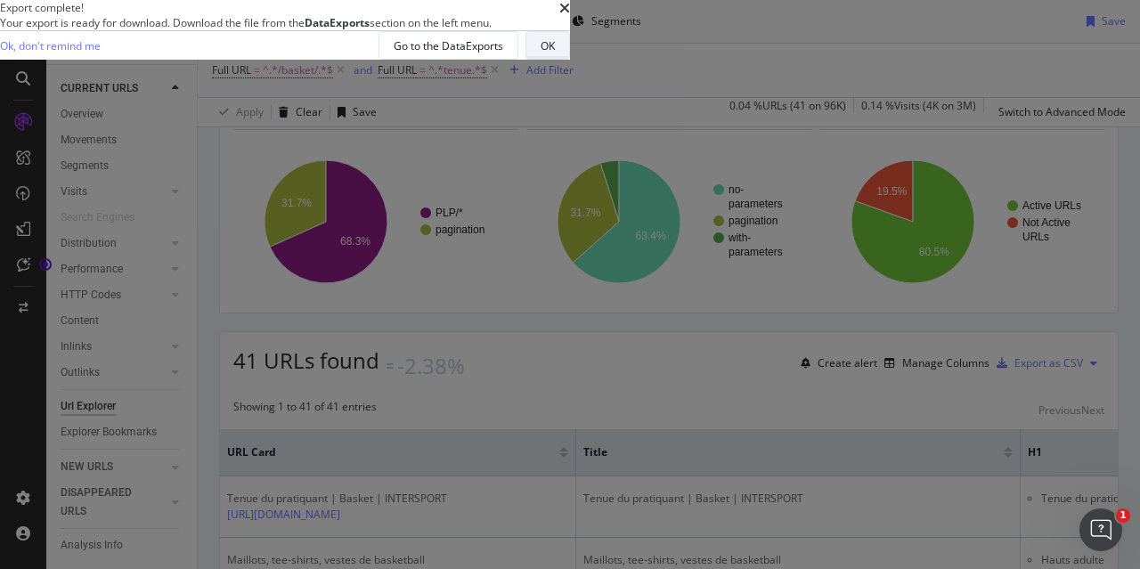
click at [570, 60] on button "OK" at bounding box center [547, 45] width 45 height 28
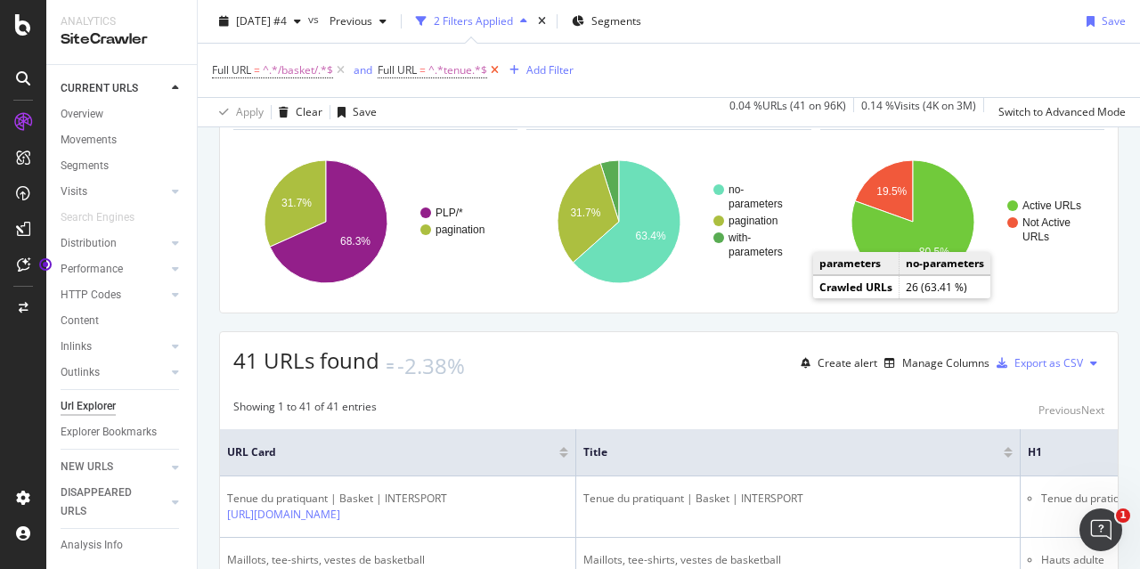
click at [501, 70] on icon at bounding box center [494, 70] width 15 height 18
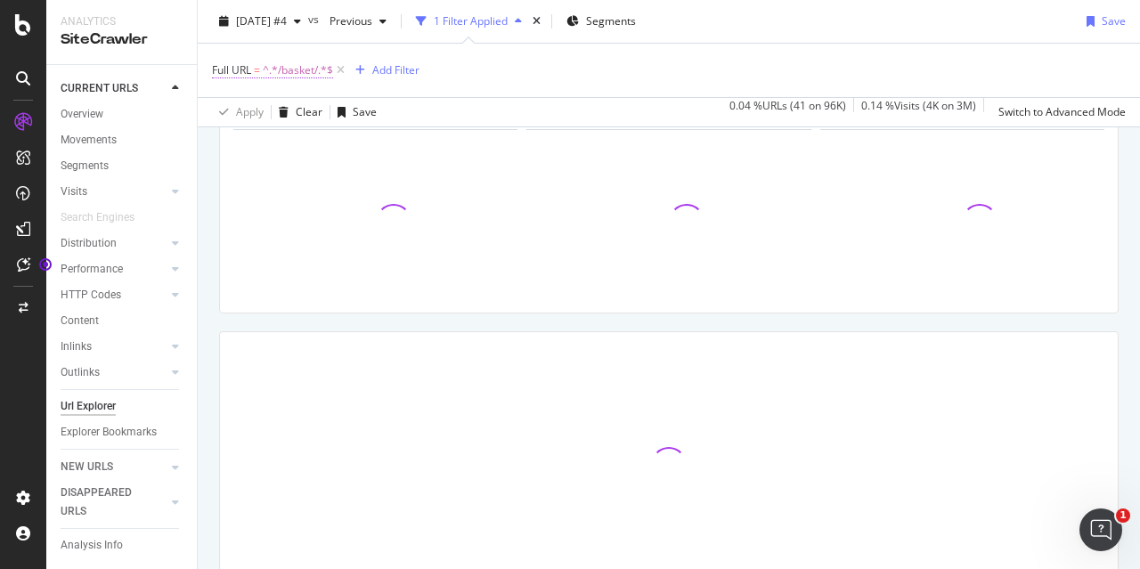
click at [305, 65] on span "^.*/basket/.*$" at bounding box center [298, 70] width 70 height 25
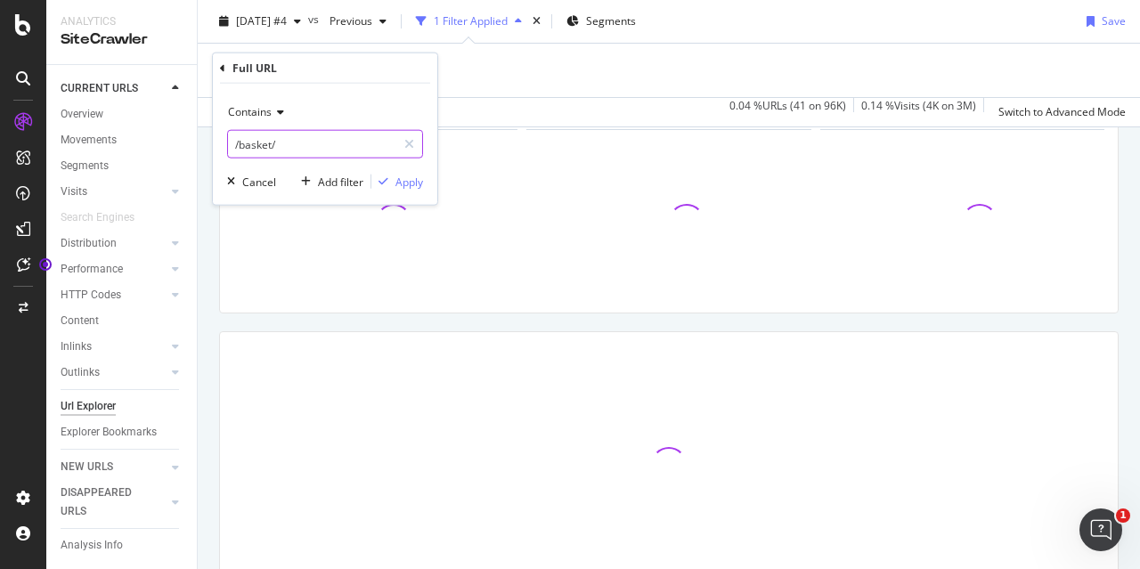
click at [292, 138] on input "/basket/" at bounding box center [312, 144] width 168 height 28
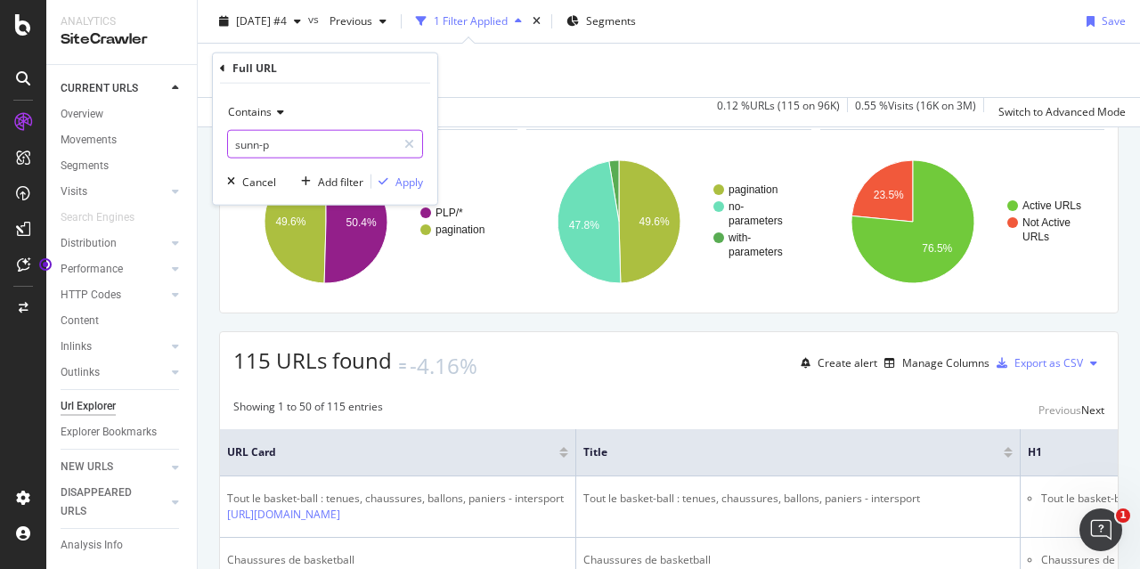
type input "sunn-p"
click at [410, 183] on div "Apply" at bounding box center [409, 181] width 28 height 15
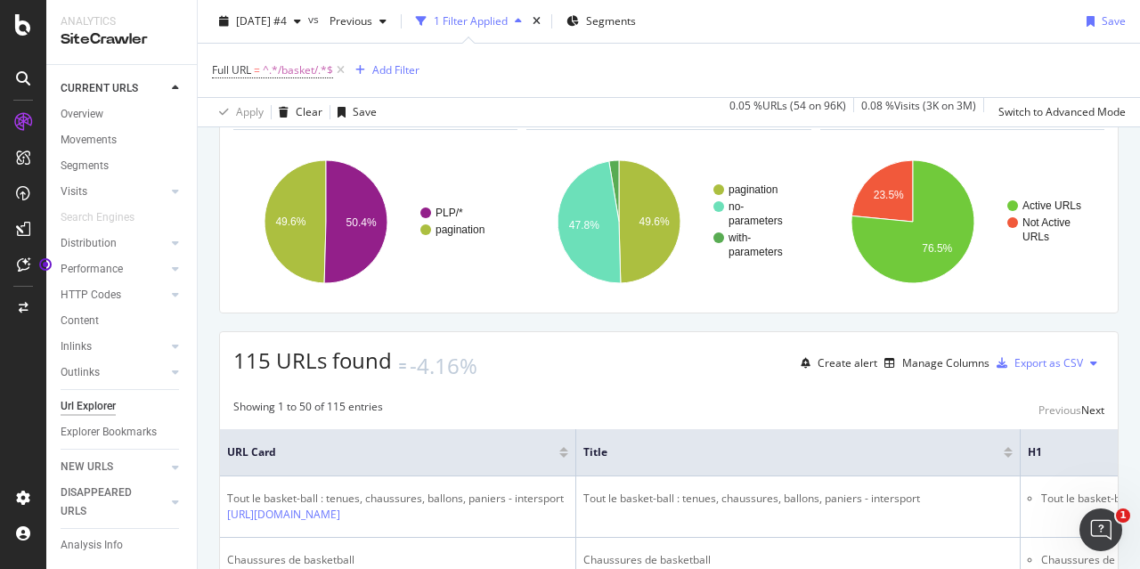
drag, startPoint x: 565, startPoint y: 123, endPoint x: 18, endPoint y: 225, distance: 556.3
click at [16, 227] on icon at bounding box center [23, 229] width 14 height 14
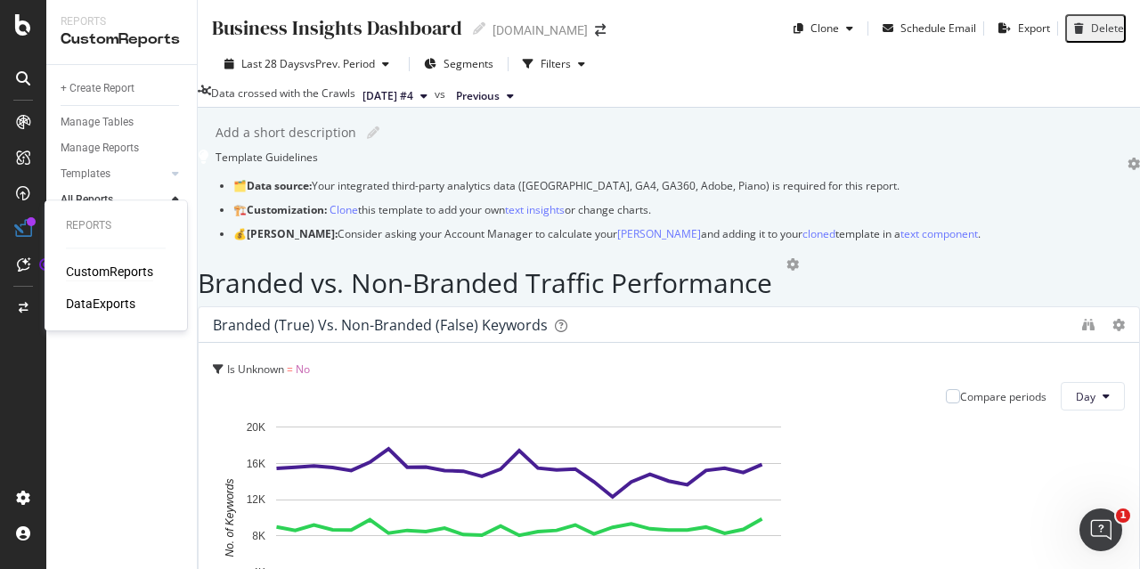
click at [135, 295] on div at bounding box center [100, 295] width 69 height 0
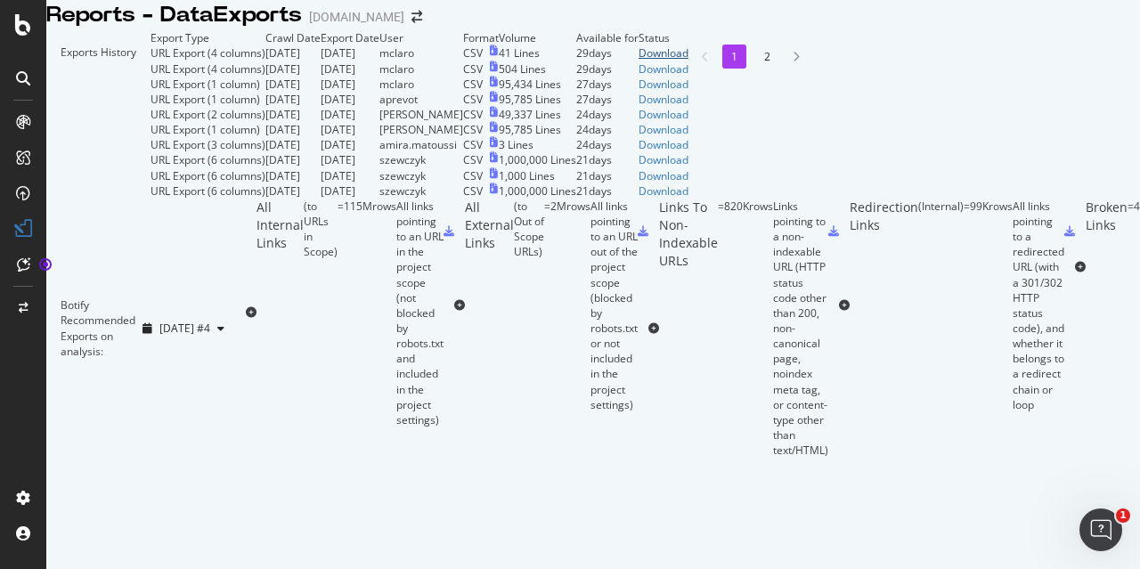
click at [688, 61] on div "Download" at bounding box center [663, 52] width 50 height 15
click at [688, 77] on div "Download" at bounding box center [663, 68] width 50 height 15
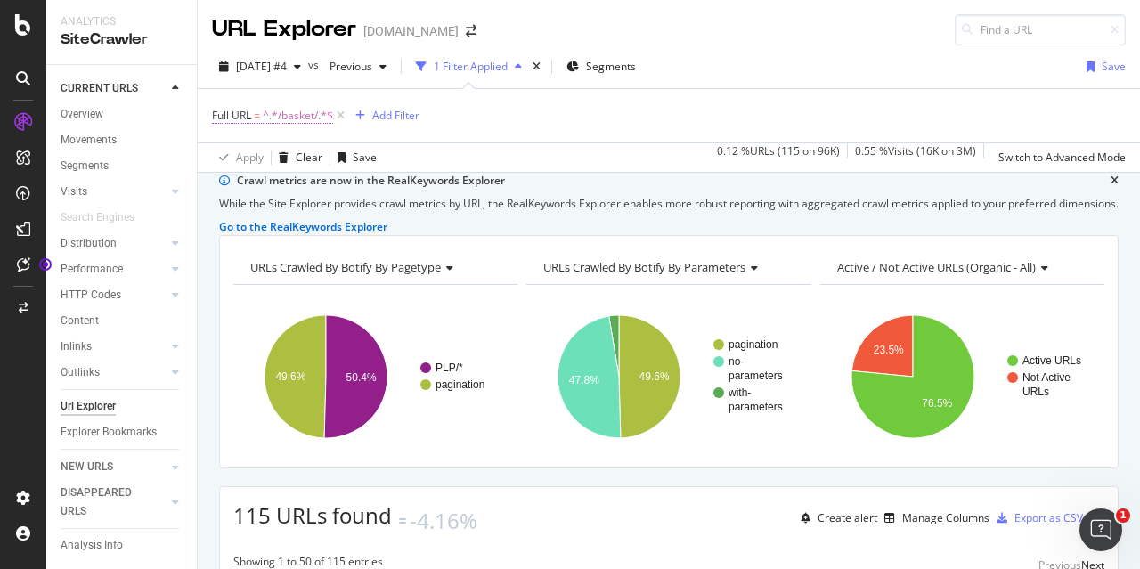
click at [305, 118] on span "^.*/basket/.*$" at bounding box center [298, 115] width 70 height 25
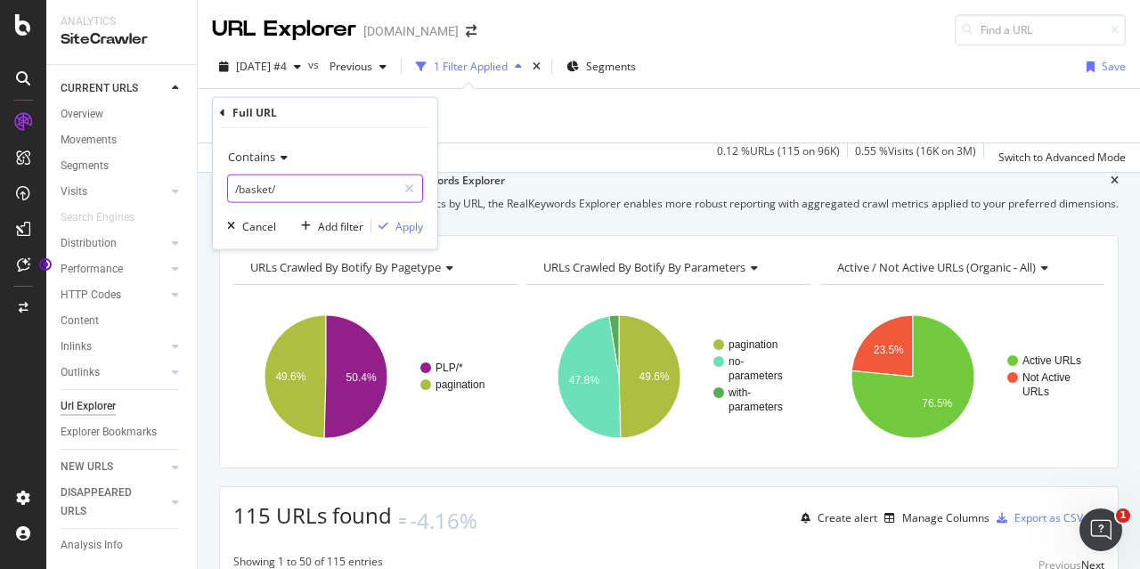
click at [322, 191] on input "/basket/" at bounding box center [312, 189] width 168 height 28
type input "sunn-p"
click at [415, 218] on div "Apply" at bounding box center [409, 225] width 28 height 15
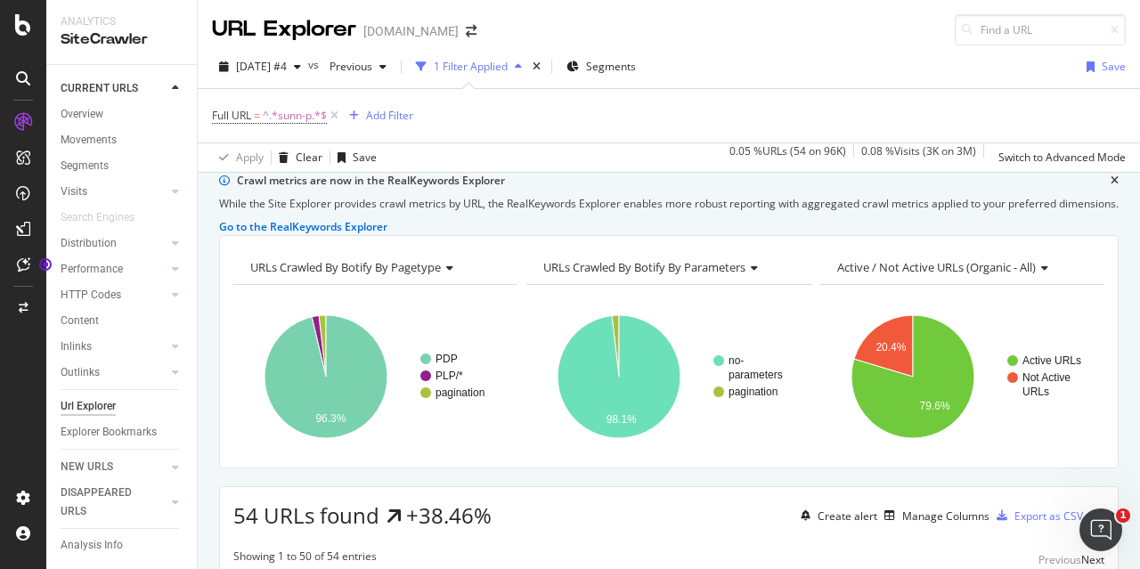
scroll to position [445, 0]
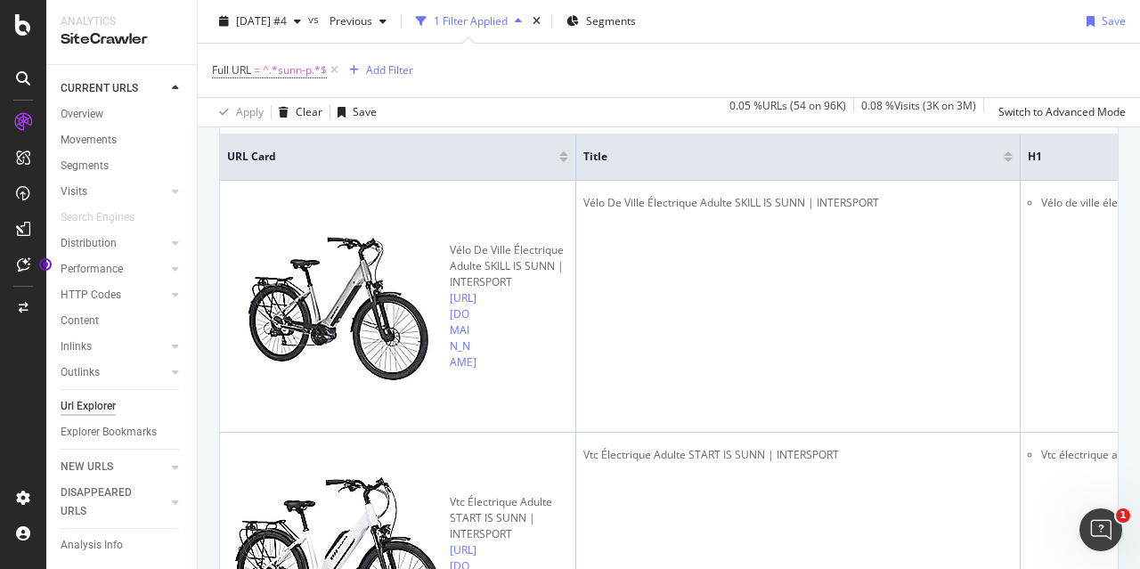
click at [1052, 78] on div "Export as CSV" at bounding box center [1048, 70] width 69 height 15
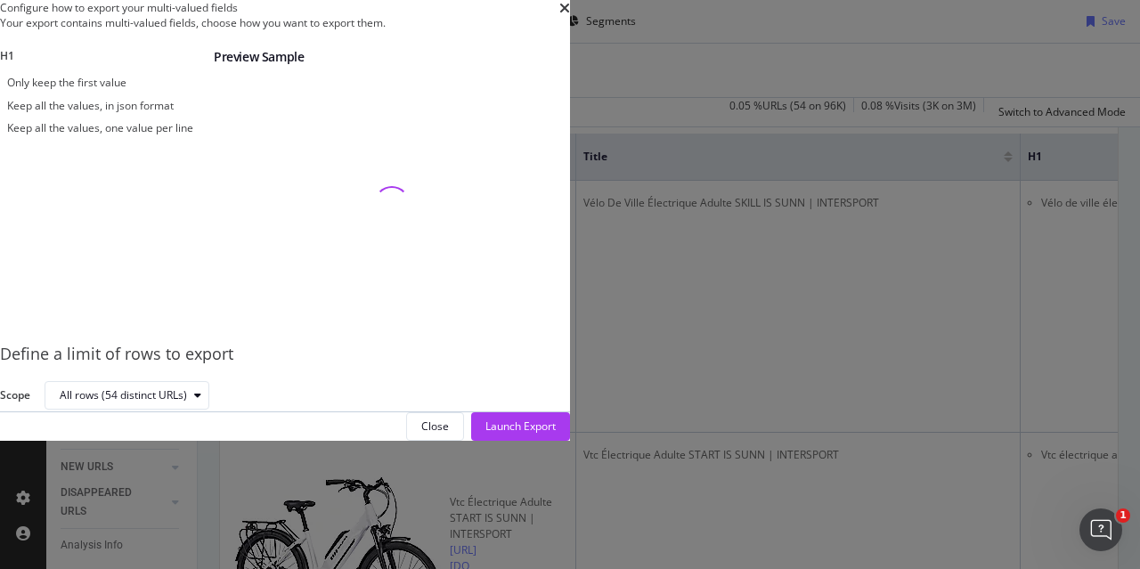
scroll to position [27, 0]
click at [193, 135] on div "Keep all the values, one value per line" at bounding box center [100, 127] width 186 height 15
click at [556, 434] on div "Launch Export" at bounding box center [520, 426] width 70 height 15
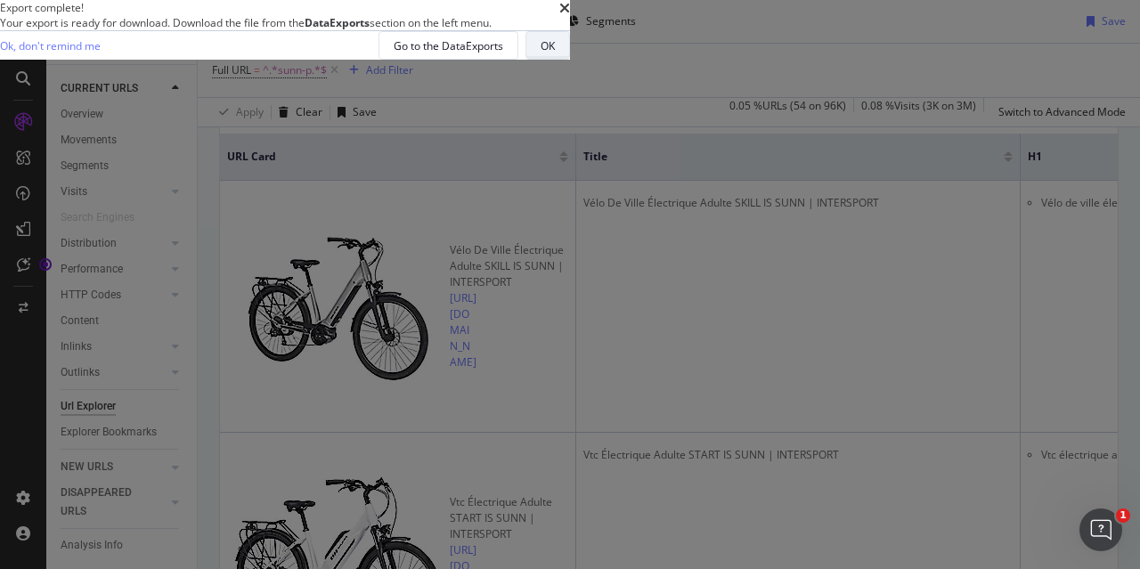
click at [570, 60] on button "OK" at bounding box center [547, 45] width 45 height 28
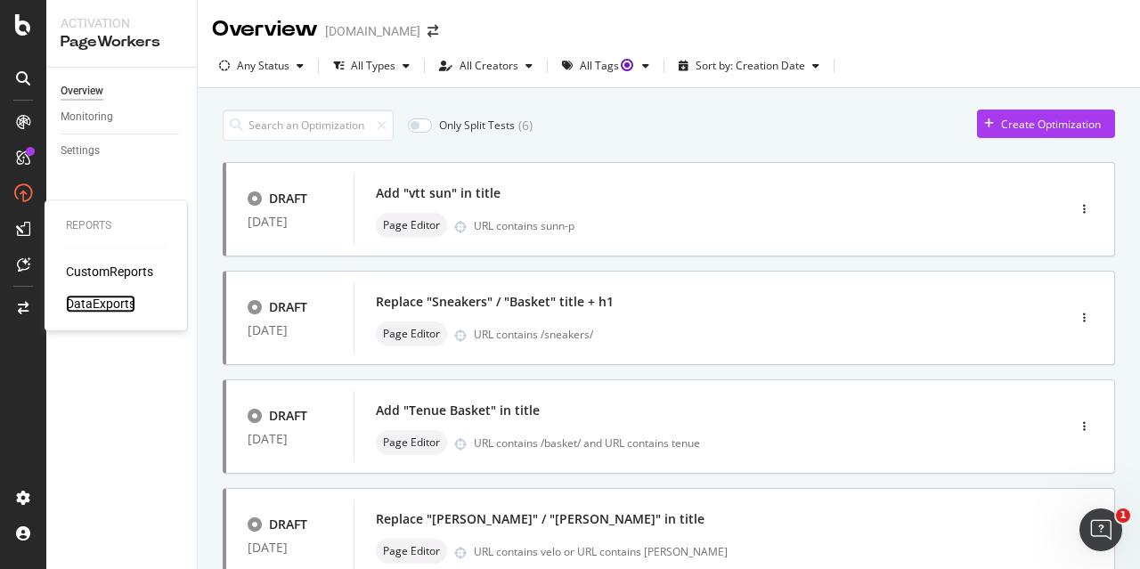
click at [106, 309] on div "DataExports" at bounding box center [100, 304] width 69 height 18
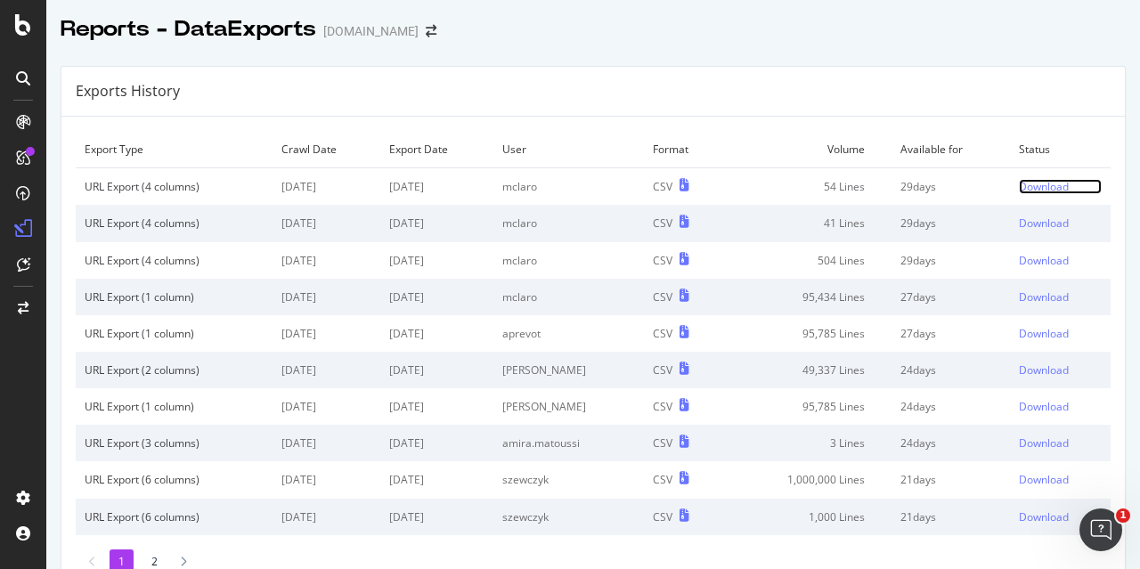
click at [1019, 190] on div "Download" at bounding box center [1044, 186] width 50 height 15
